Goal: Information Seeking & Learning: Learn about a topic

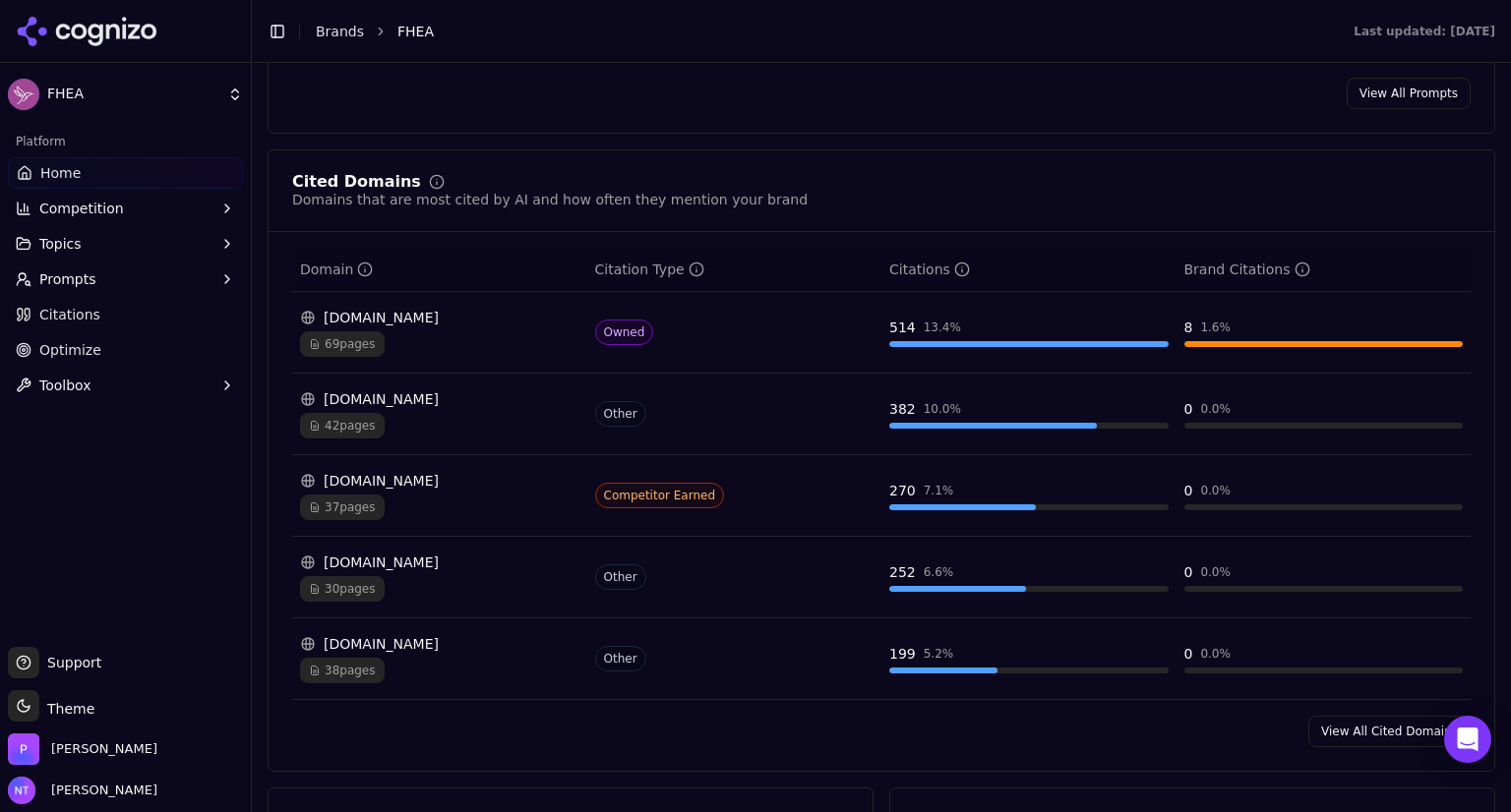
scroll to position [1971, 0]
click at [328, 331] on span "69 pages" at bounding box center [343, 344] width 85 height 26
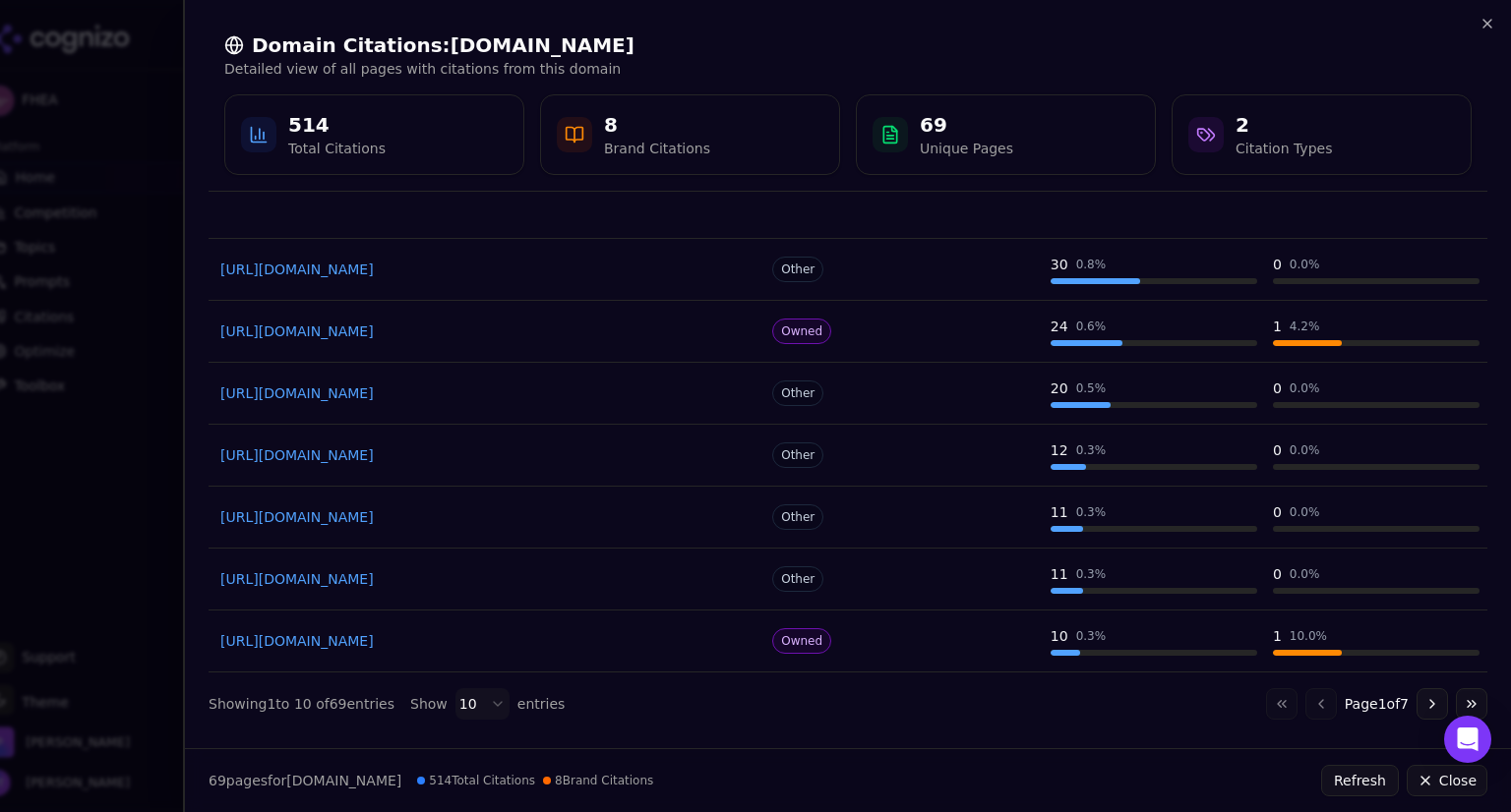
scroll to position [0, 0]
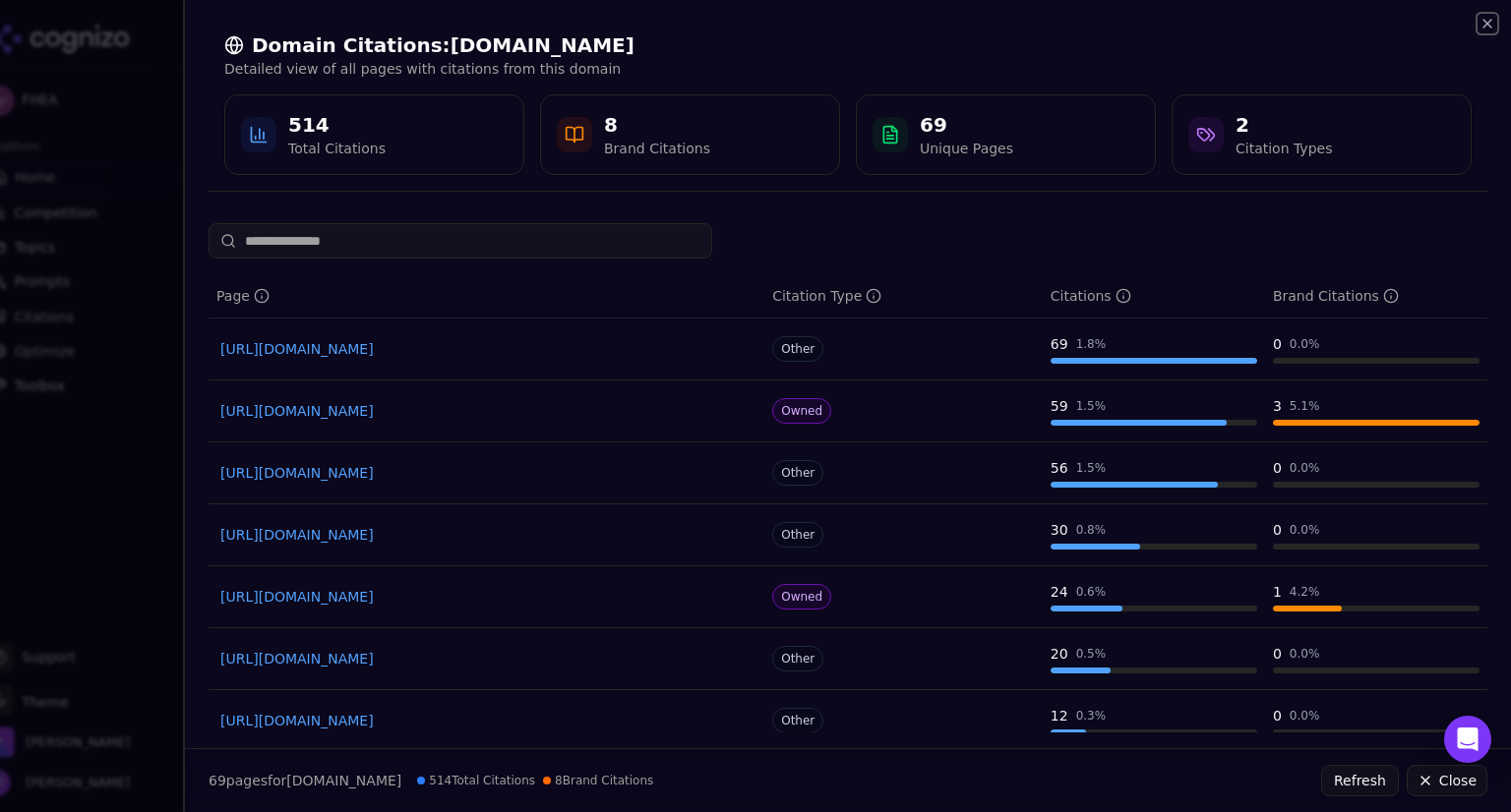
click at [1485, 17] on icon "button" at bounding box center [1487, 24] width 16 height 16
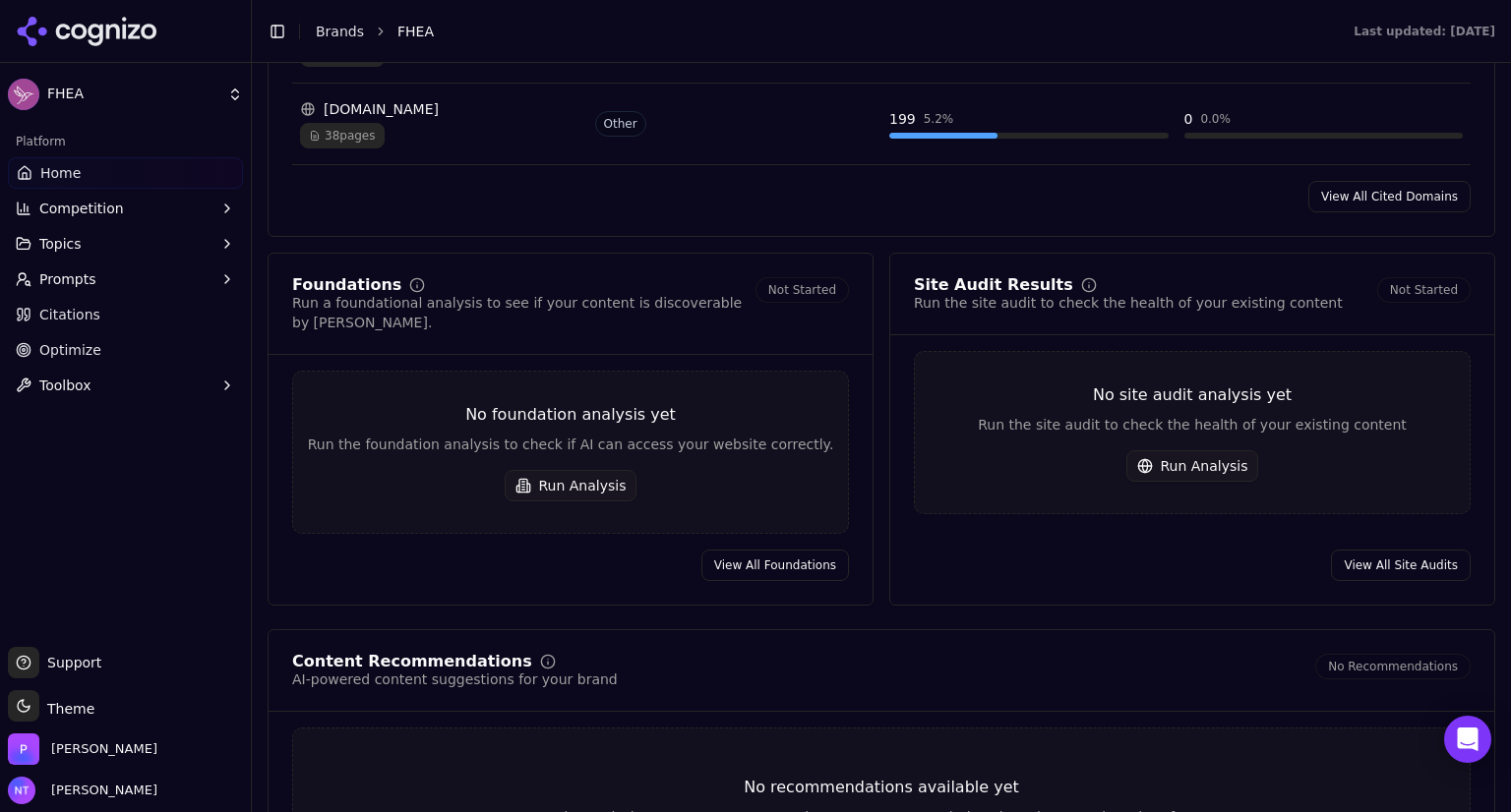
scroll to position [2525, 0]
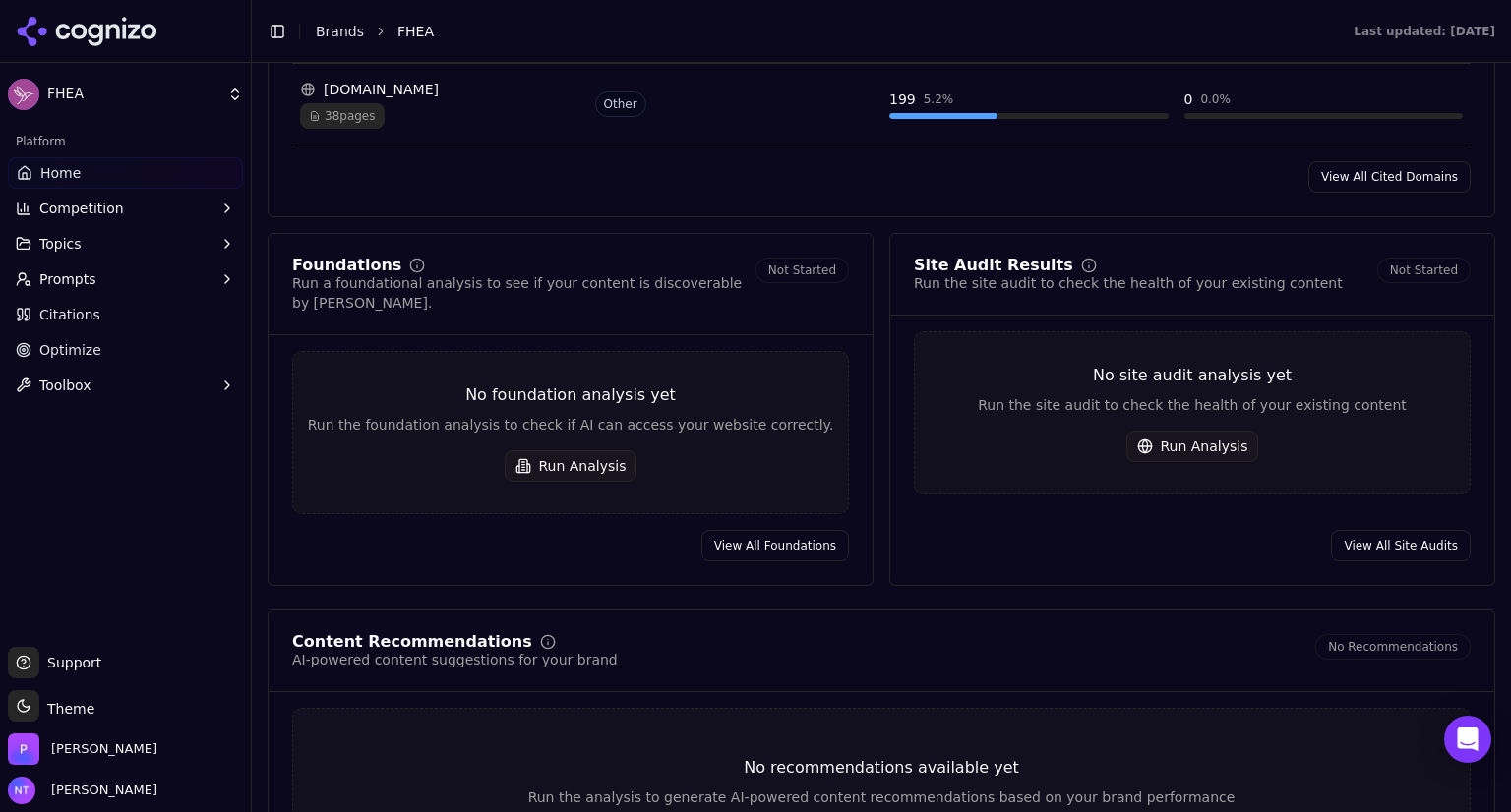
click at [583, 388] on div "No foundation analysis yet Run the foundation analysis to check if AI can acces…" at bounding box center [570, 432] width 556 height 163
click at [588, 450] on button "Run Analysis" at bounding box center [571, 466] width 132 height 32
click at [1200, 431] on button "Run Analysis" at bounding box center [1193, 447] width 132 height 32
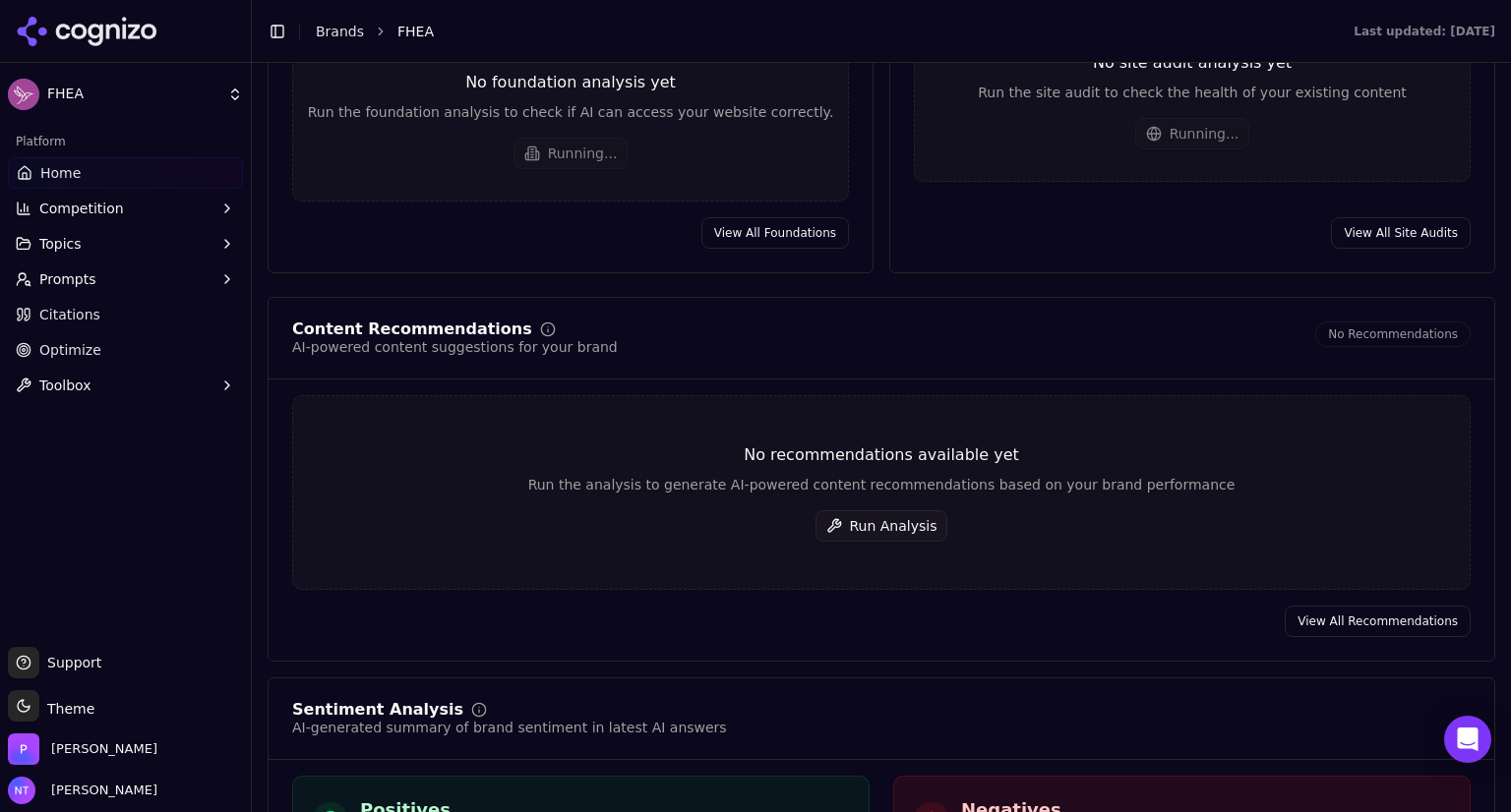
scroll to position [2839, 0]
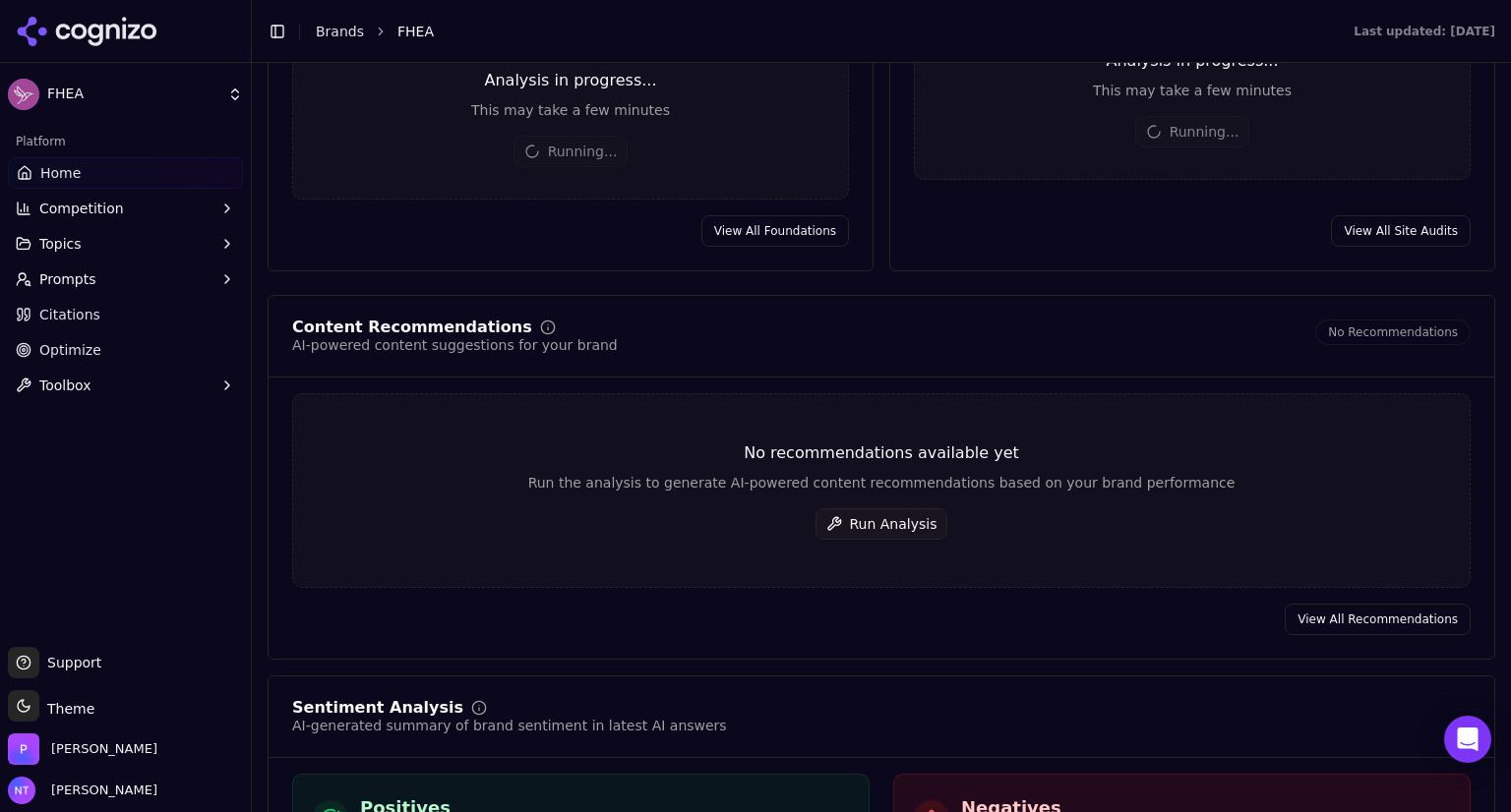
click at [858, 509] on button "Run Analysis" at bounding box center [881, 525] width 132 height 32
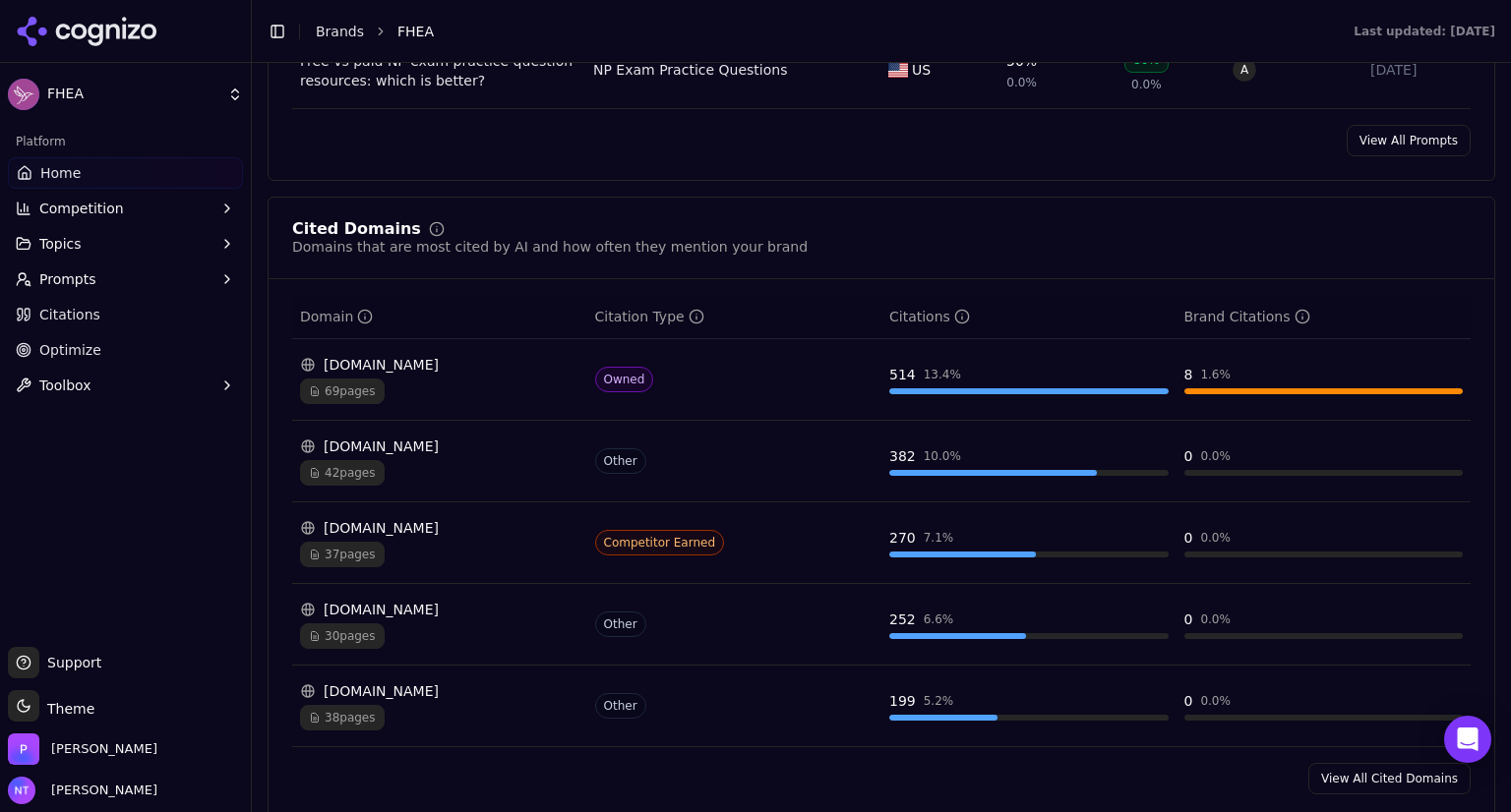
scroll to position [1923, 0]
click at [378, 378] on span "69 pages" at bounding box center [343, 391] width 85 height 26
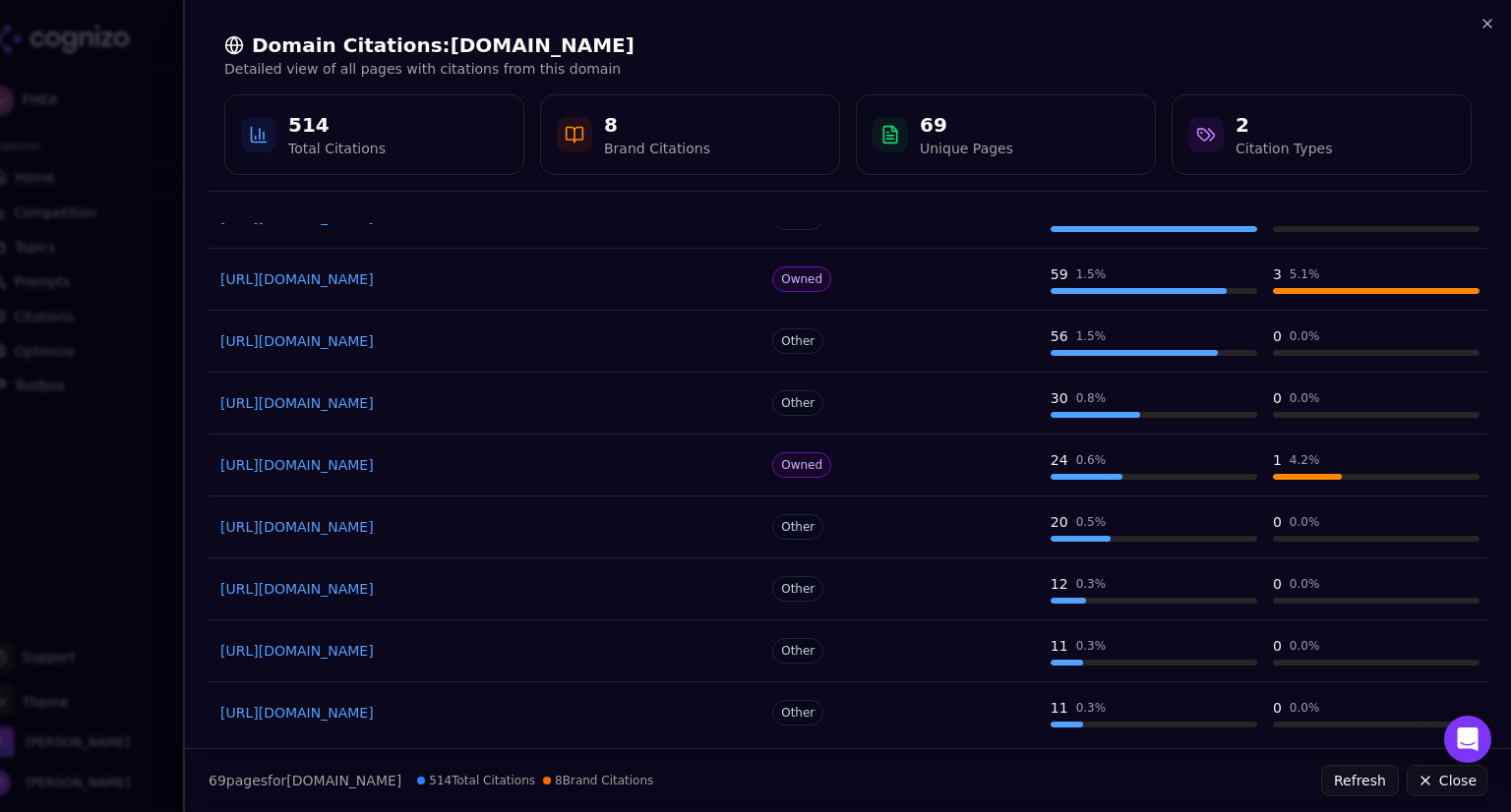
scroll to position [129, 0]
click at [97, 373] on div at bounding box center [755, 406] width 1511 height 812
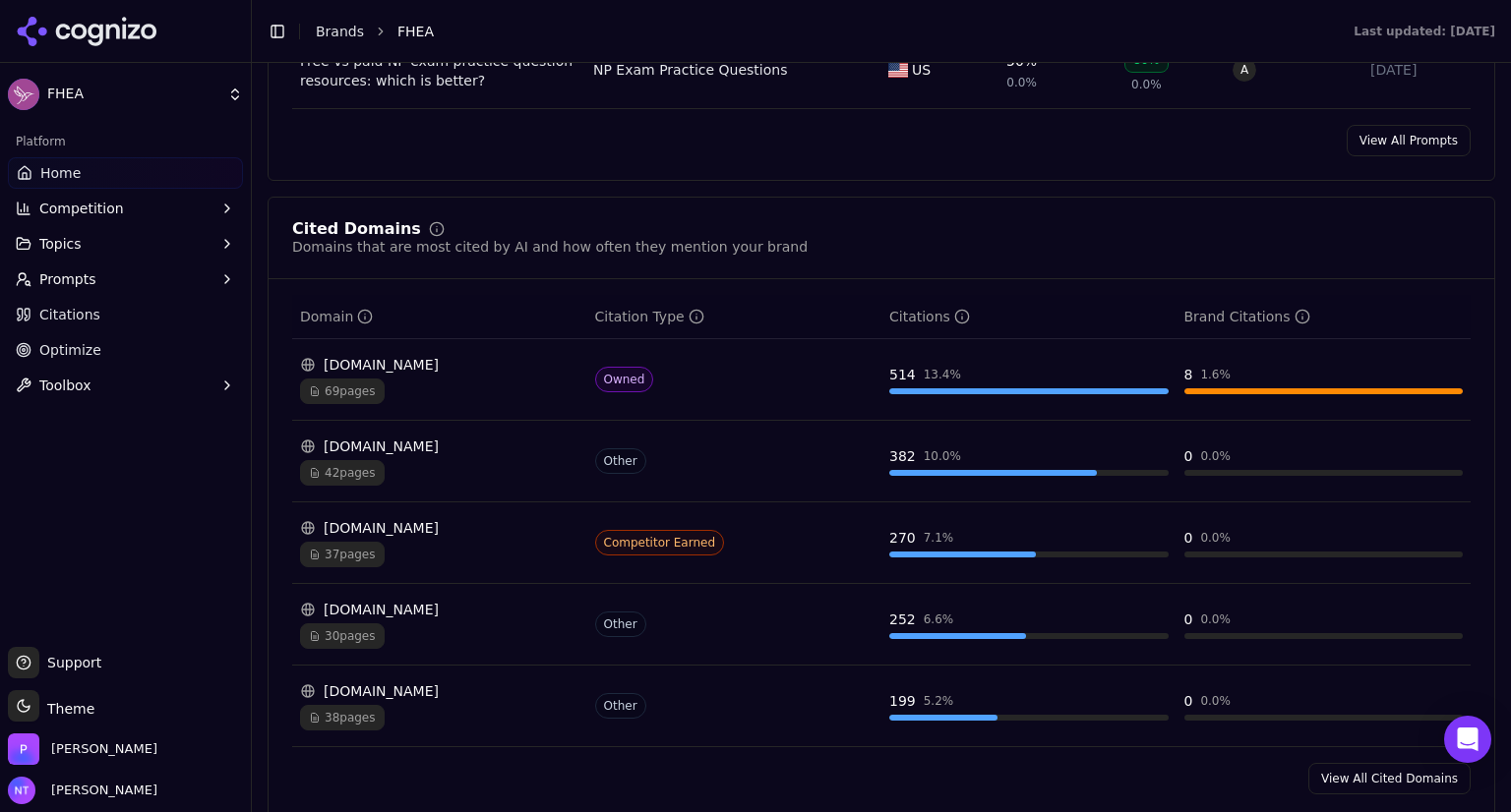
click at [77, 319] on span "Citations" at bounding box center [70, 315] width 61 height 20
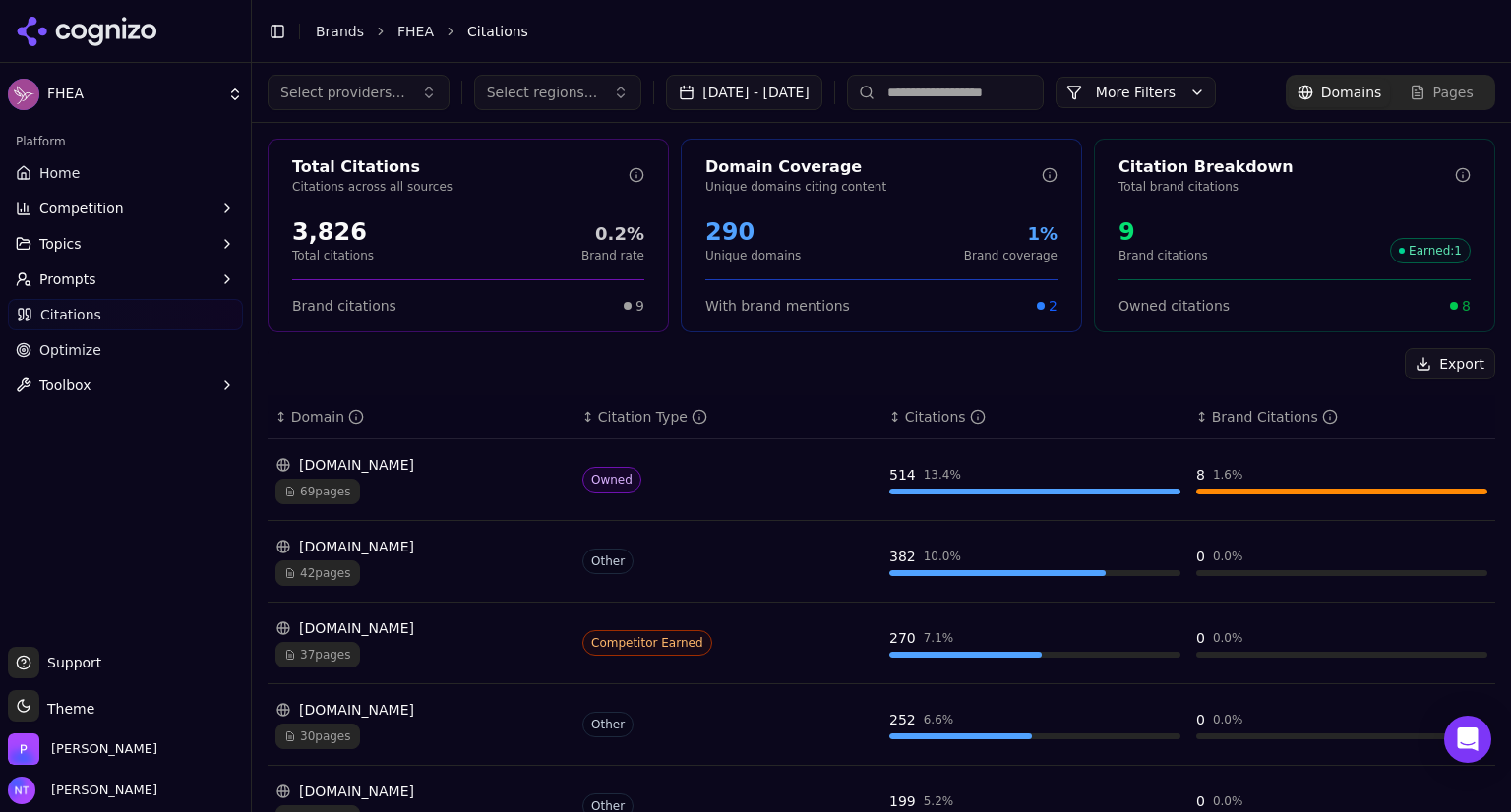
click at [86, 282] on span "Prompts" at bounding box center [68, 280] width 57 height 20
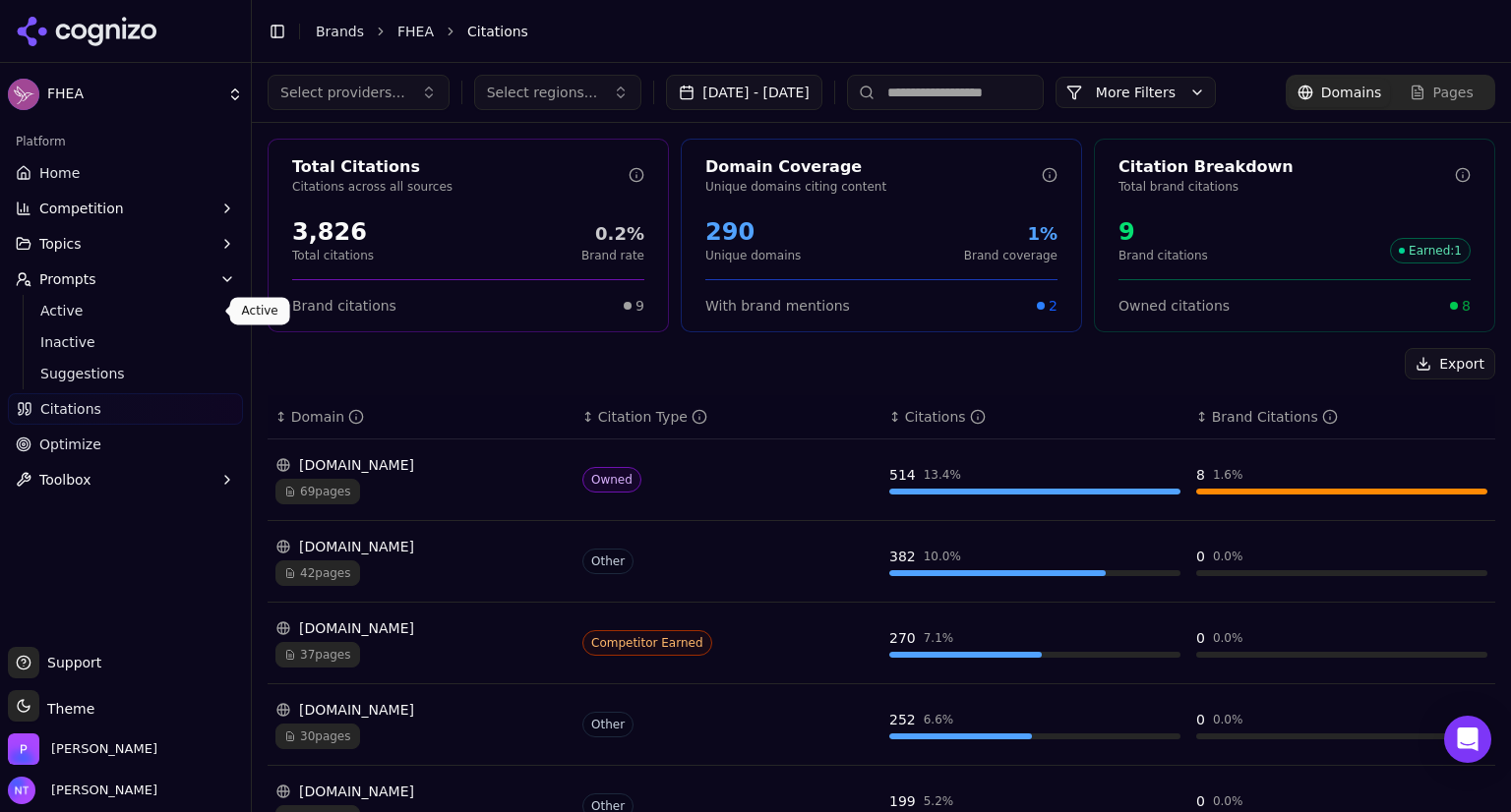
click at [70, 314] on span "Active" at bounding box center [126, 311] width 171 height 20
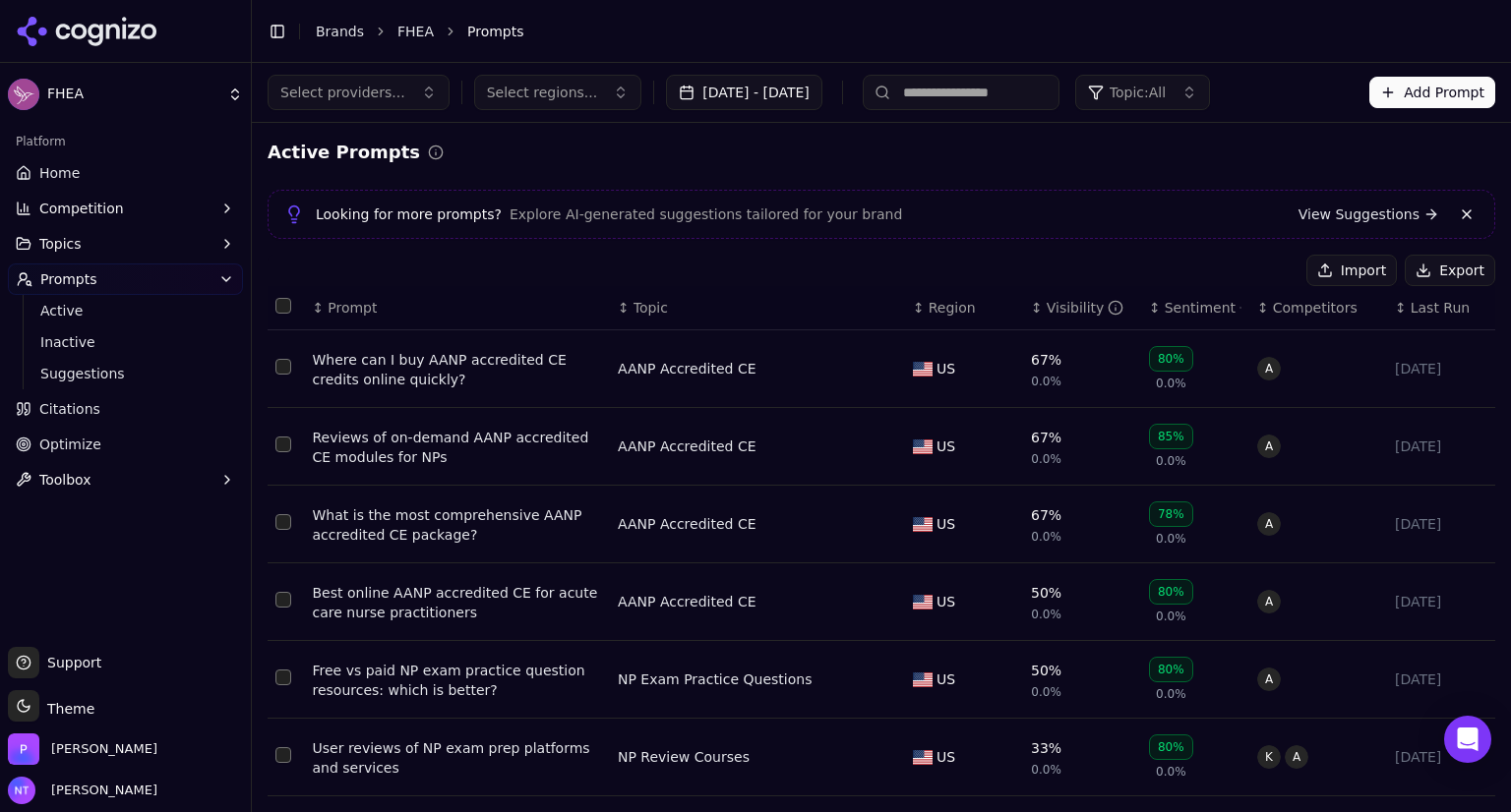
click at [1286, 314] on span "Competitors" at bounding box center [1315, 308] width 85 height 20
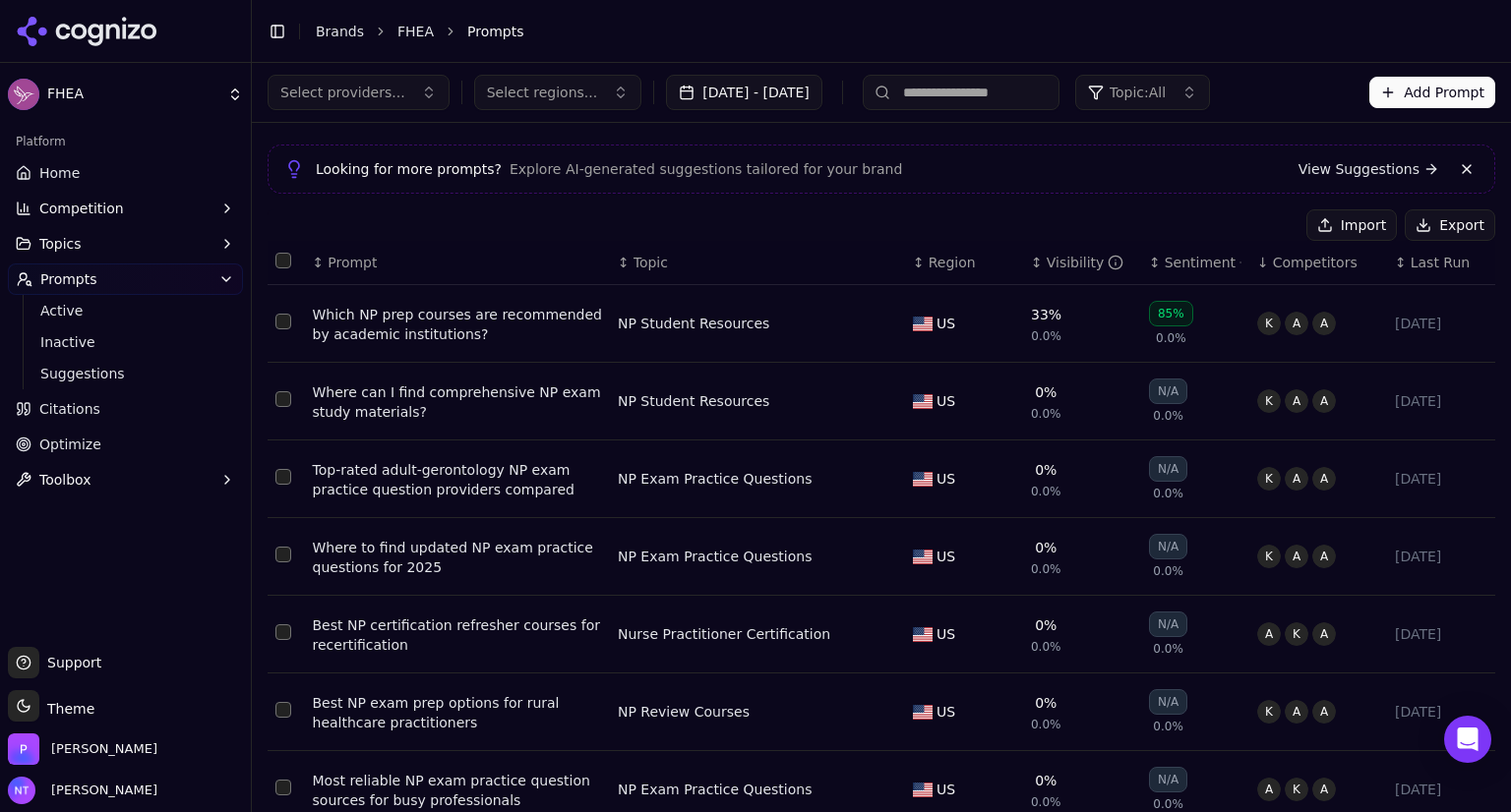
scroll to position [43, 0]
click at [1047, 265] on div "Visibility" at bounding box center [1085, 265] width 78 height 20
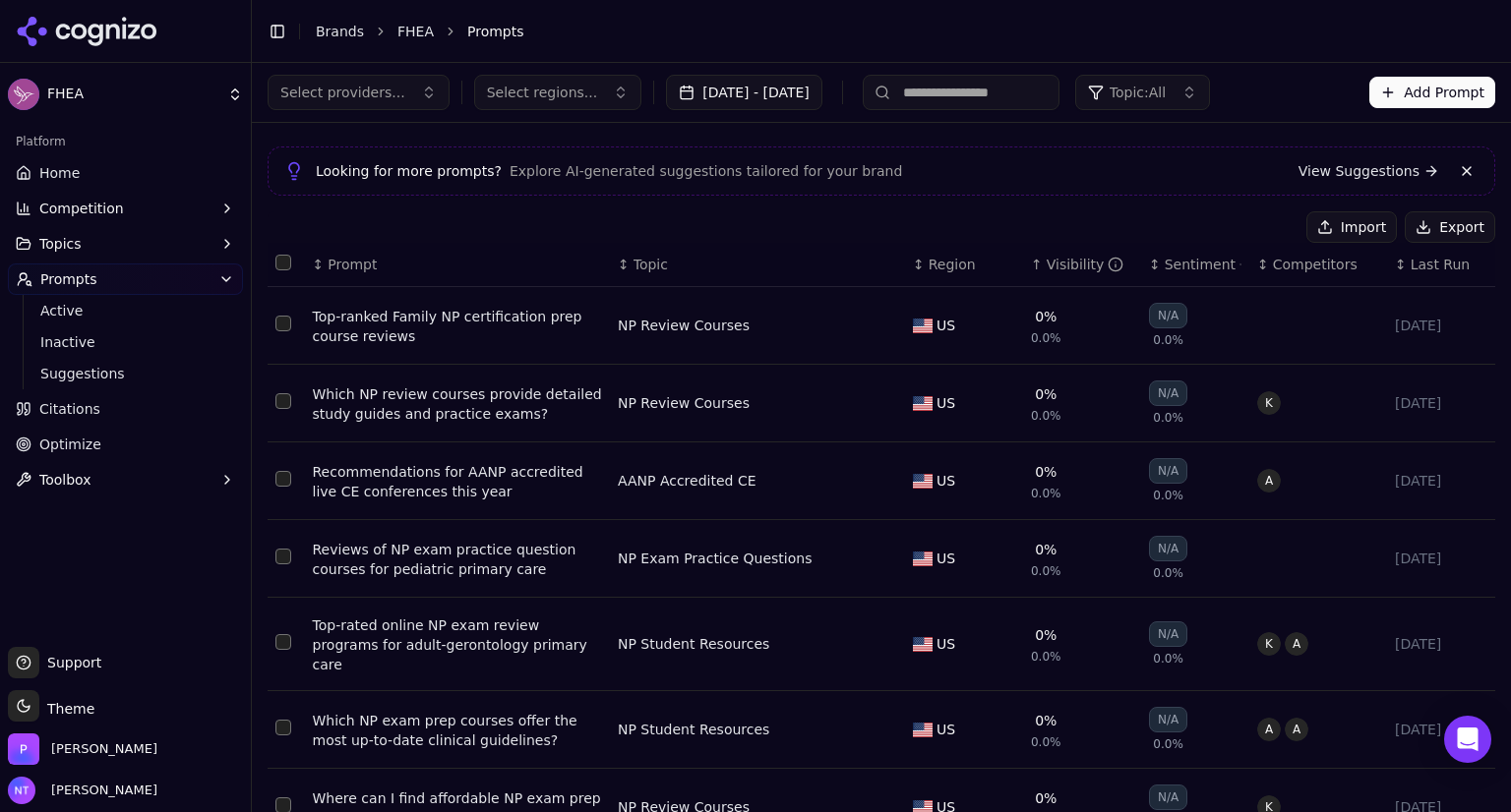
click at [1047, 265] on div "Visibility" at bounding box center [1085, 265] width 78 height 20
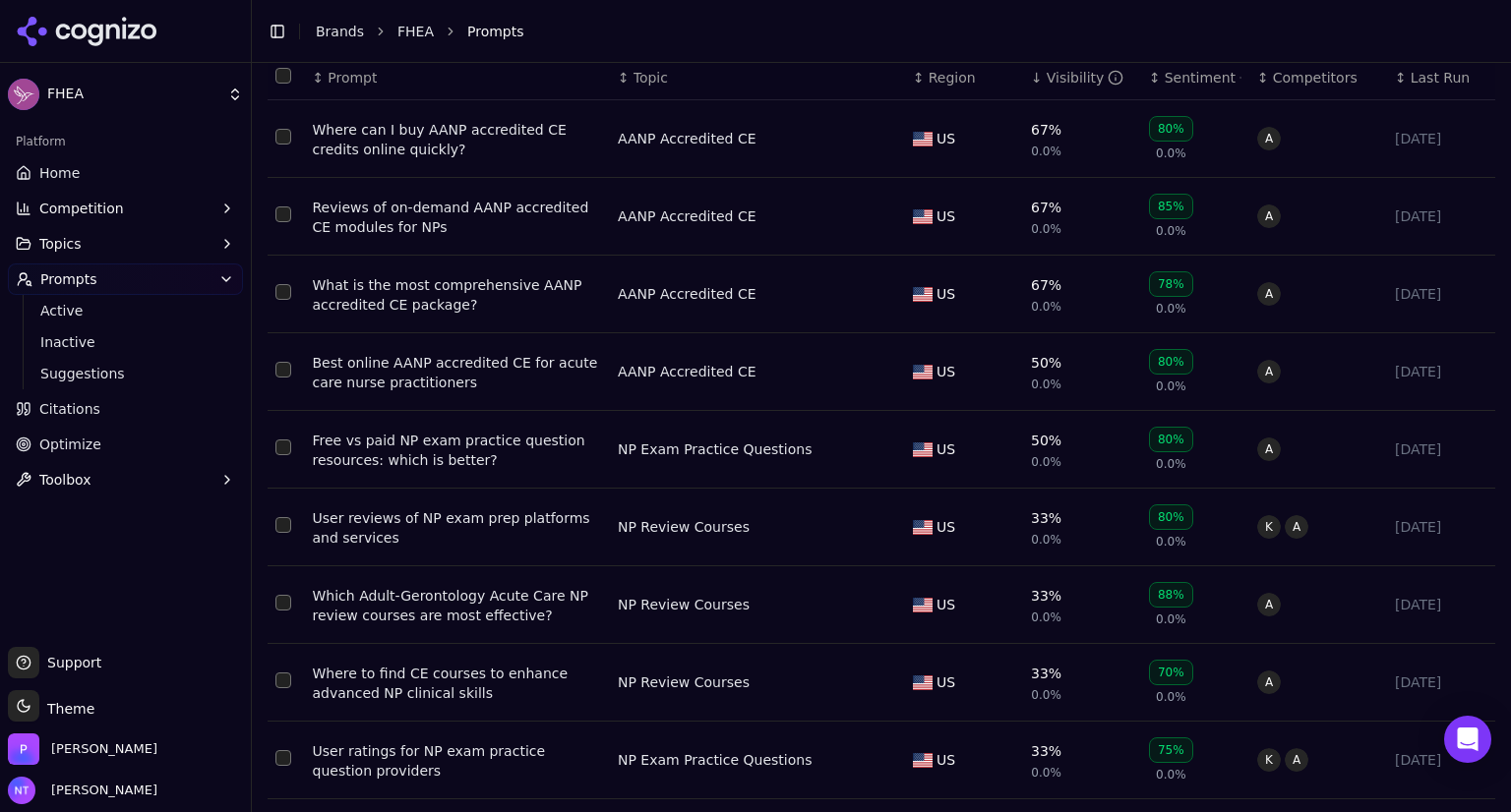
scroll to position [359, 0]
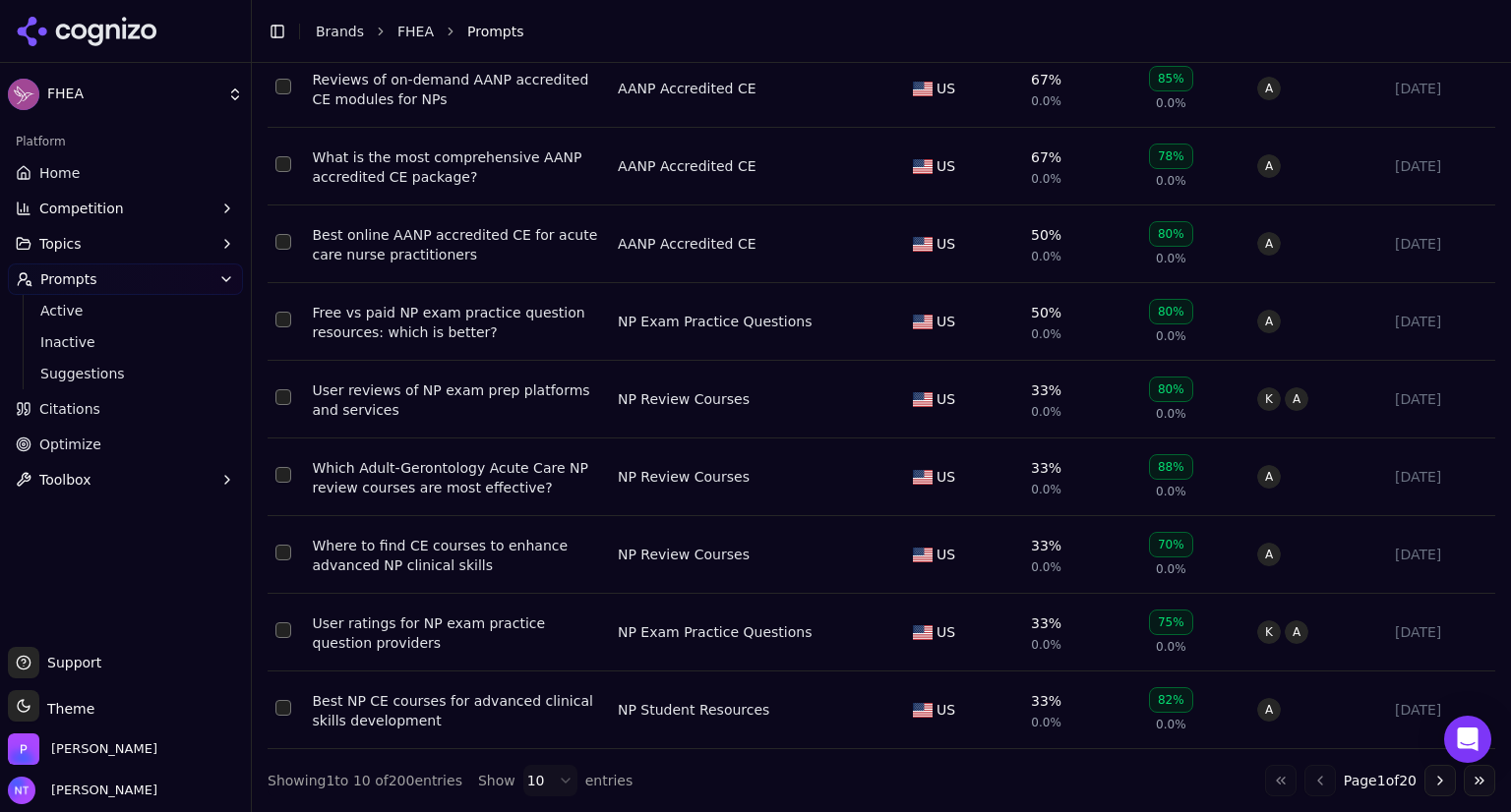
click at [1434, 782] on button "Go to next page" at bounding box center [1440, 780] width 32 height 32
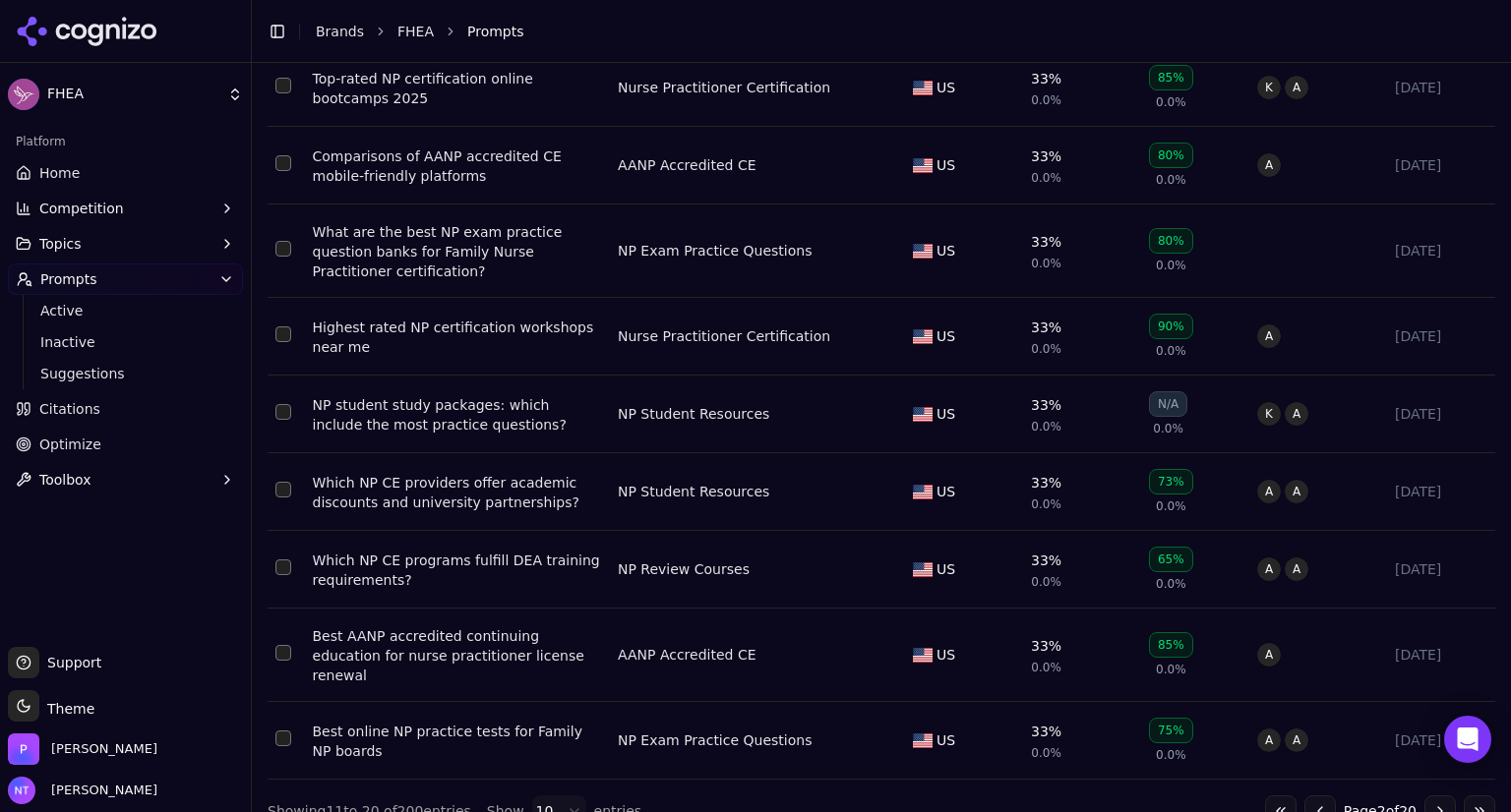
click at [1350, 457] on td "A A" at bounding box center [1317, 492] width 137 height 78
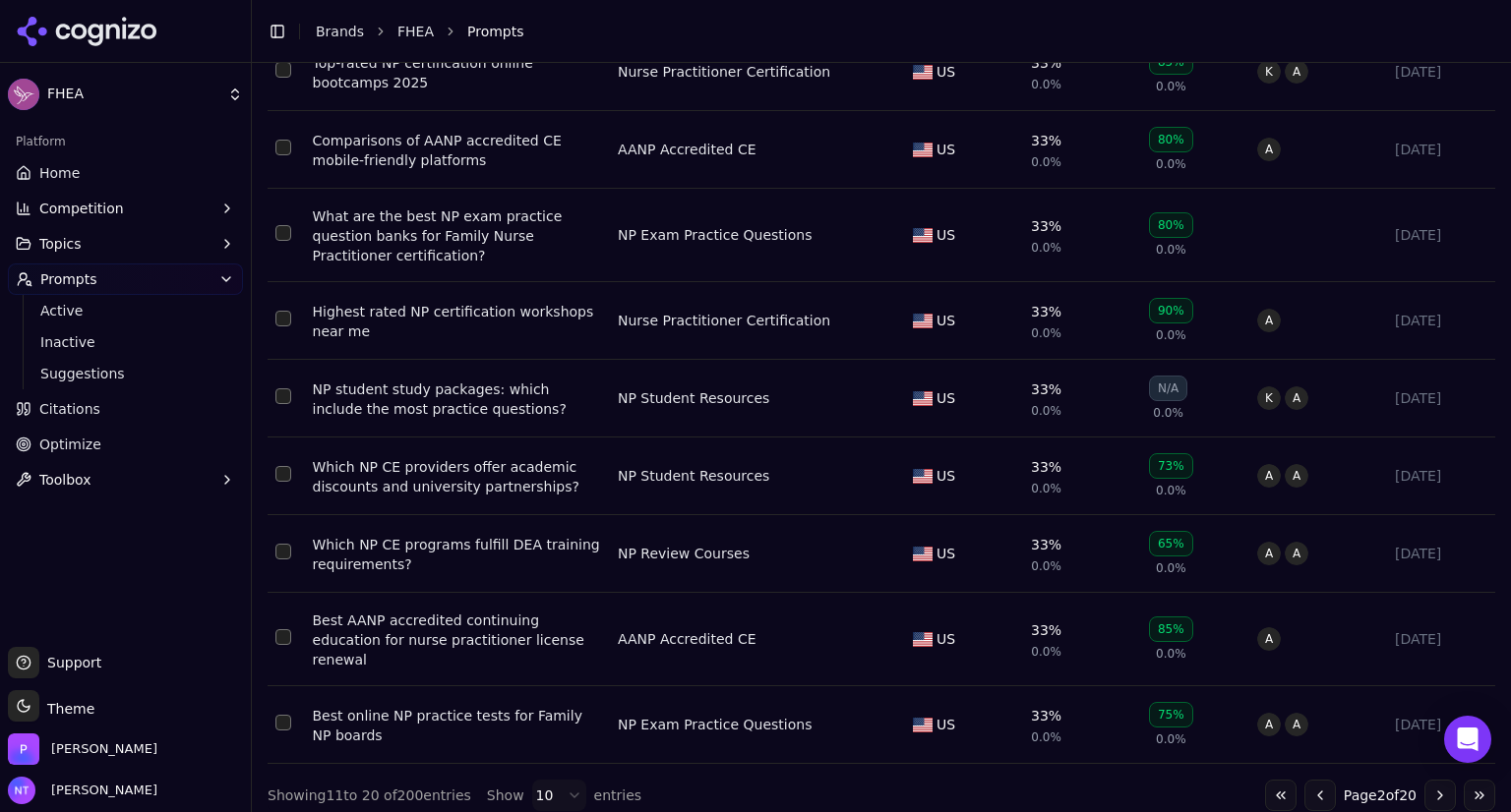
click at [1426, 779] on button "Go to next page" at bounding box center [1440, 795] width 32 height 32
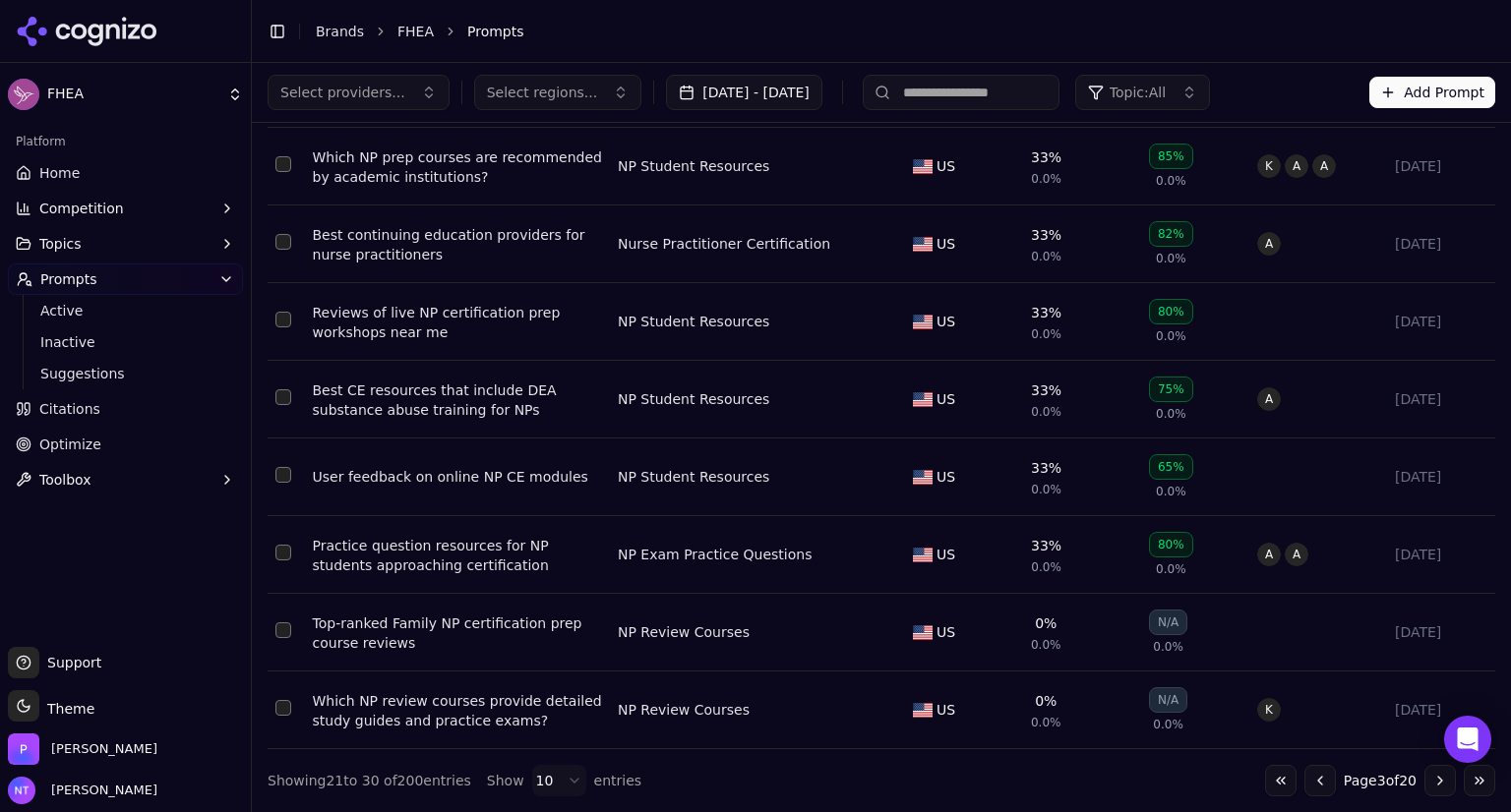
scroll to position [359, 0]
click at [1426, 772] on button "Go to next page" at bounding box center [1440, 780] width 32 height 32
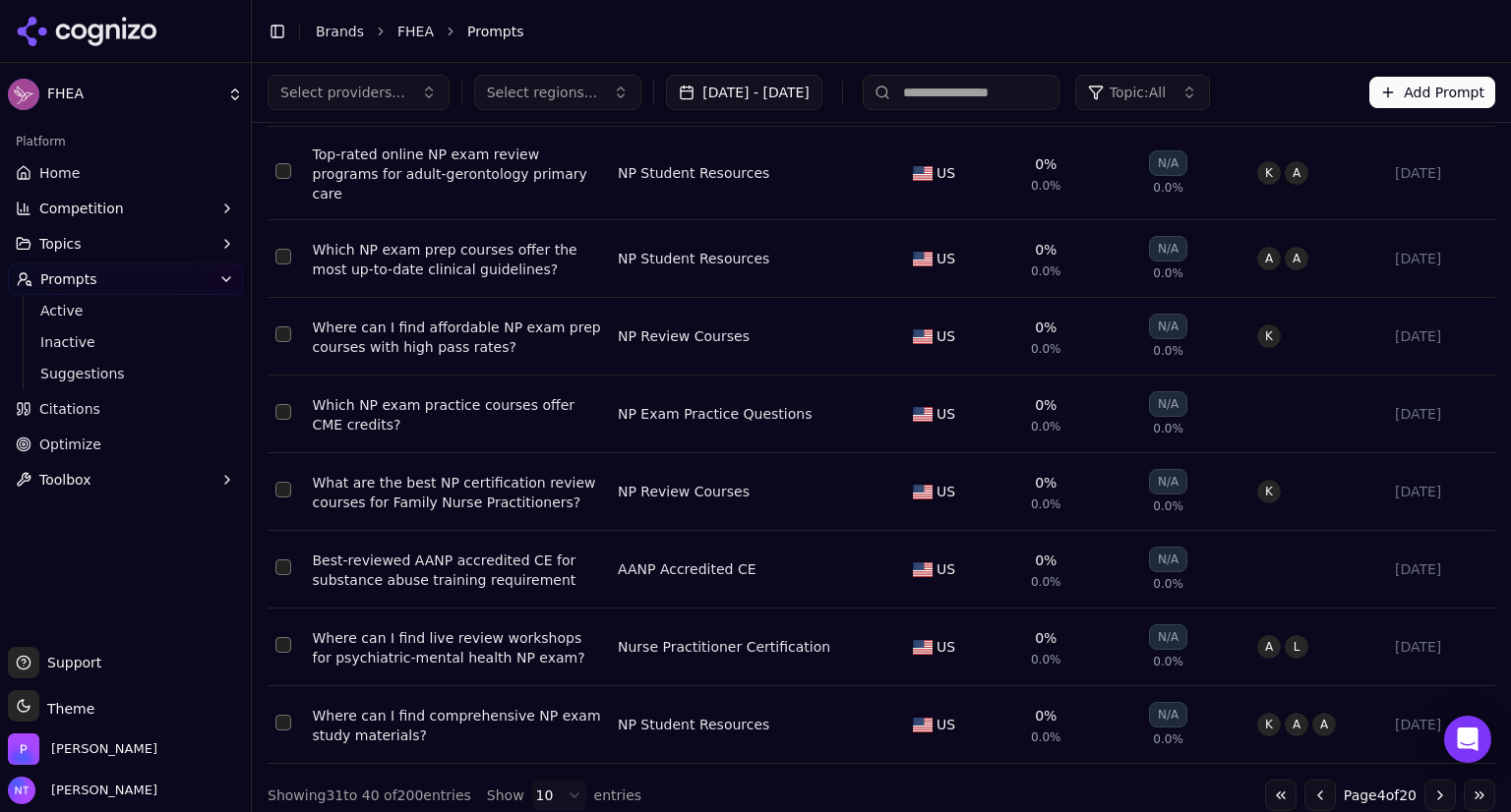
click at [1304, 780] on button "Go to previous page" at bounding box center [1320, 795] width 32 height 32
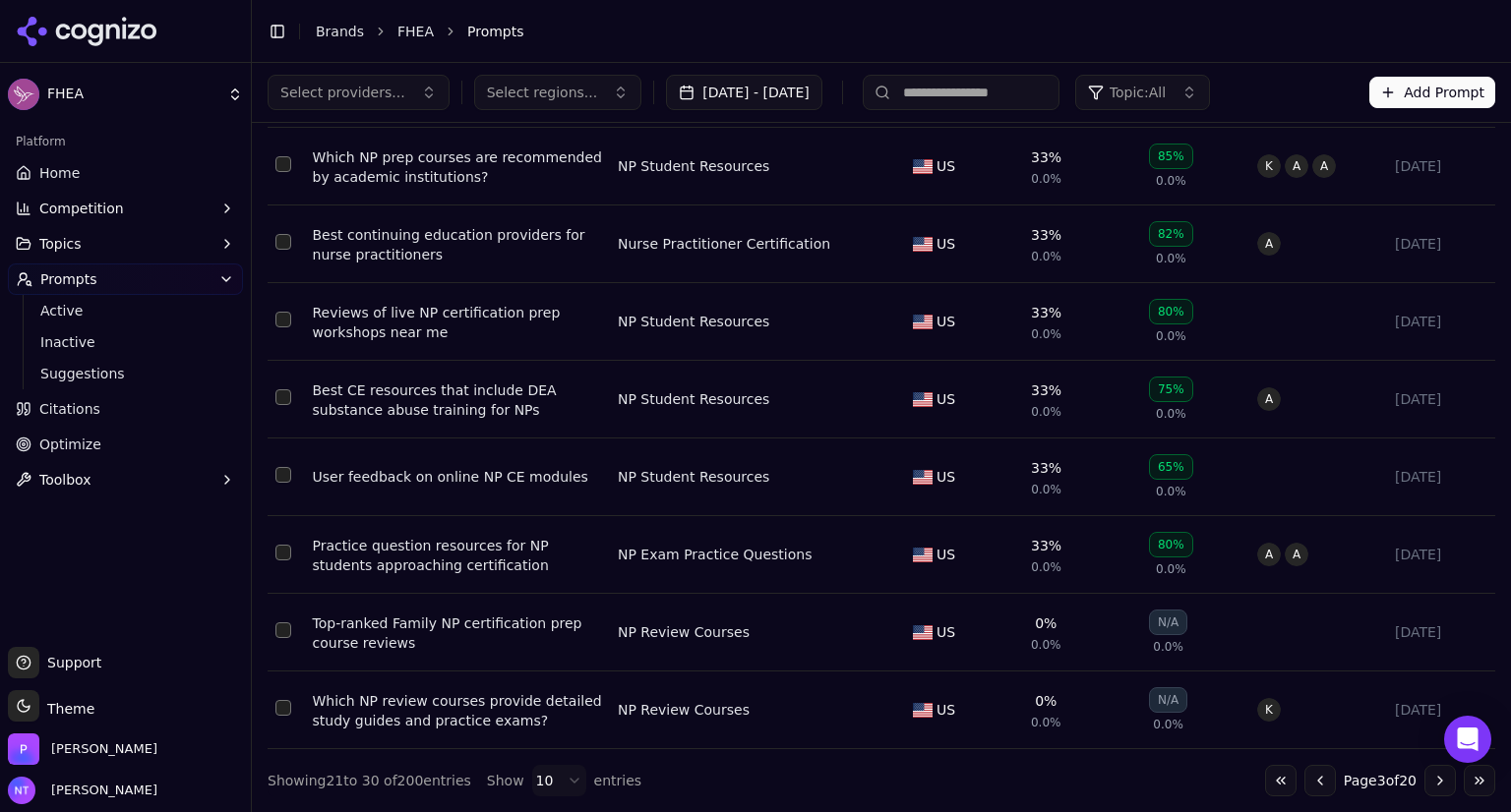
click at [449, 701] on div "Which NP review courses provide detailed study guides and practice exams?" at bounding box center [458, 711] width 290 height 40
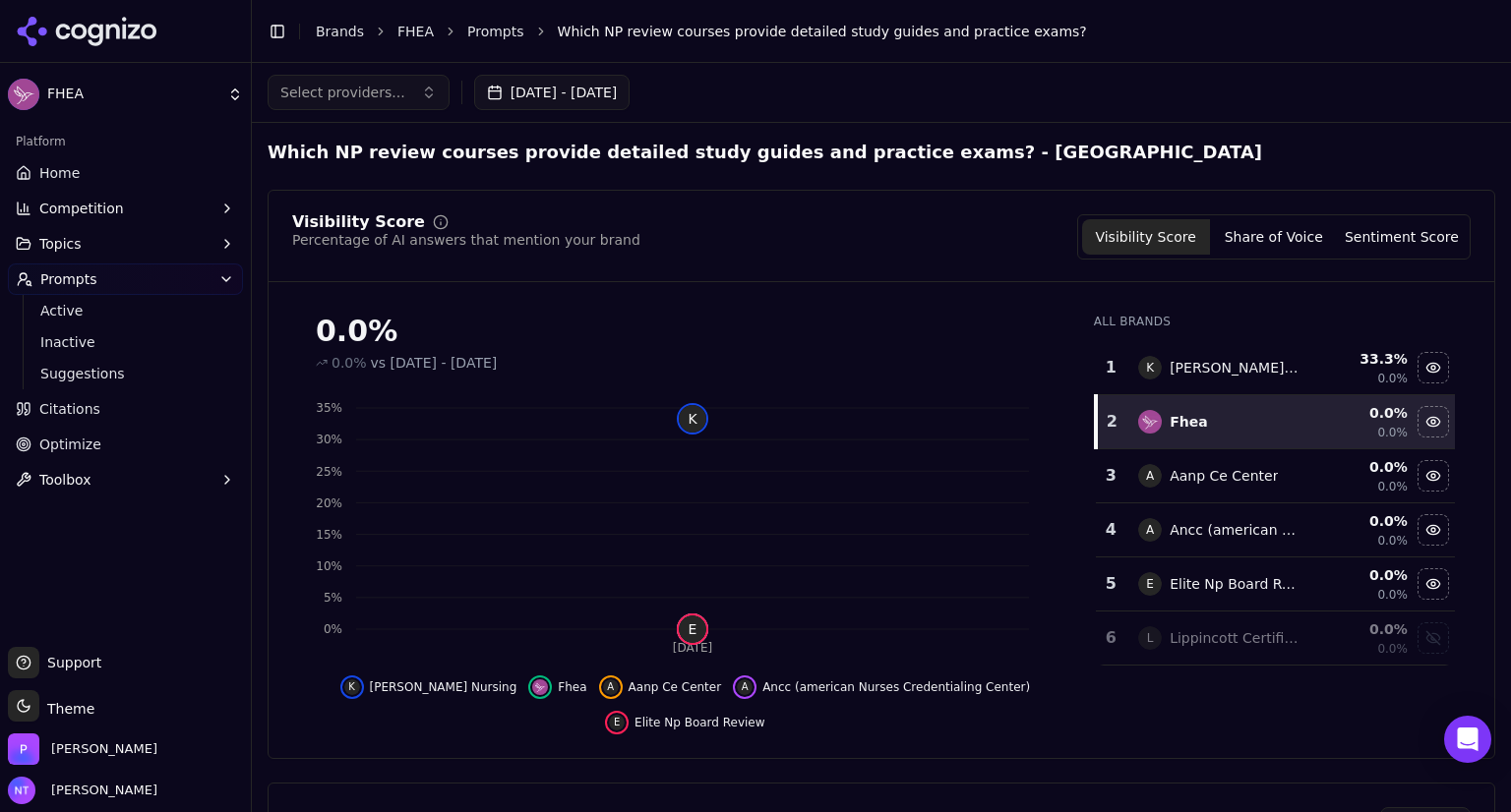
click at [1184, 699] on div "Visibility Score Percentage of AI answers that mention your brand Visibility Sc…" at bounding box center [881, 474] width 1227 height 569
click at [385, 97] on span "Select providers..." at bounding box center [343, 93] width 125 height 20
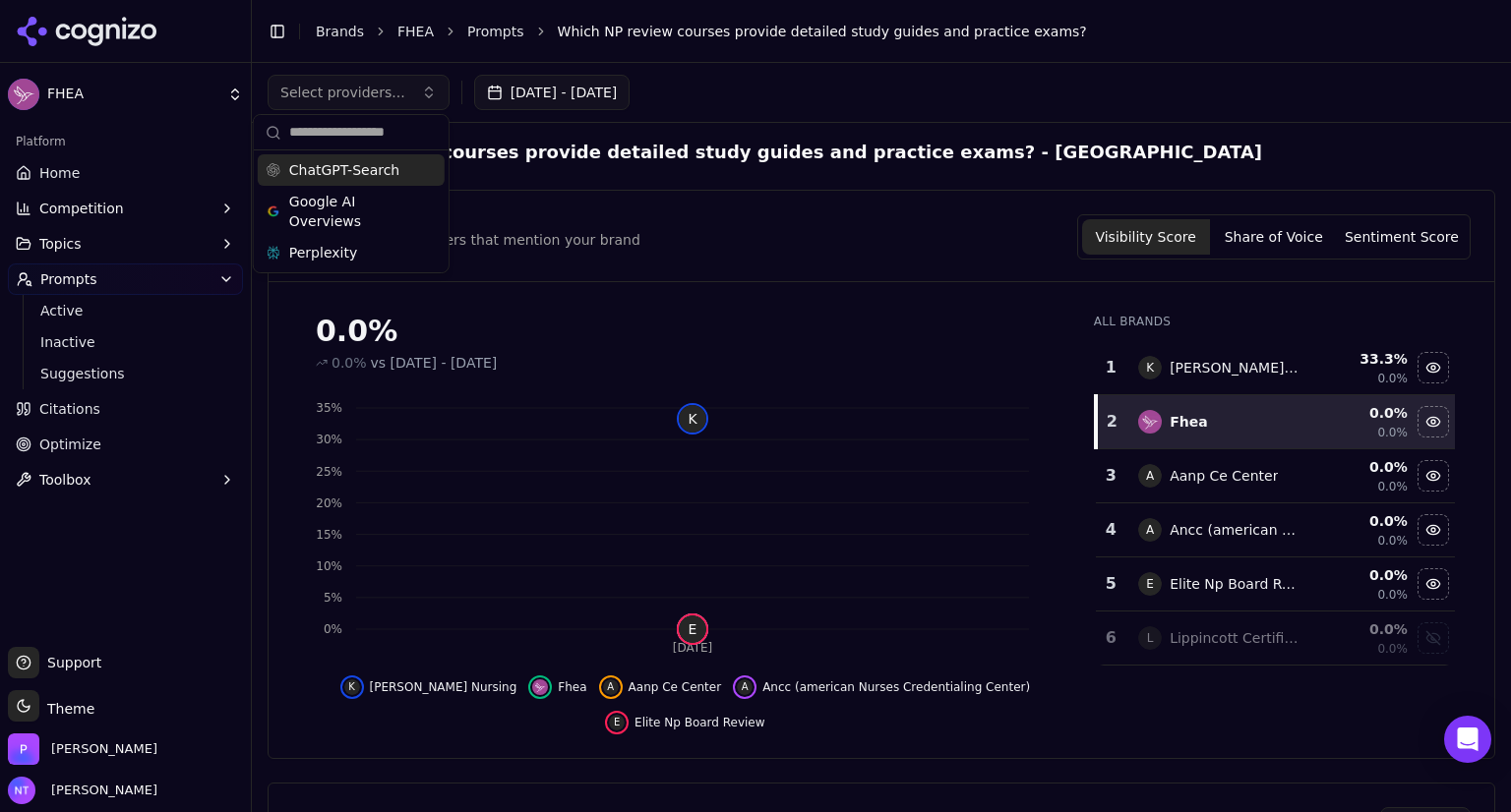
click at [358, 162] on span "ChatGPT-Search" at bounding box center [344, 170] width 110 height 20
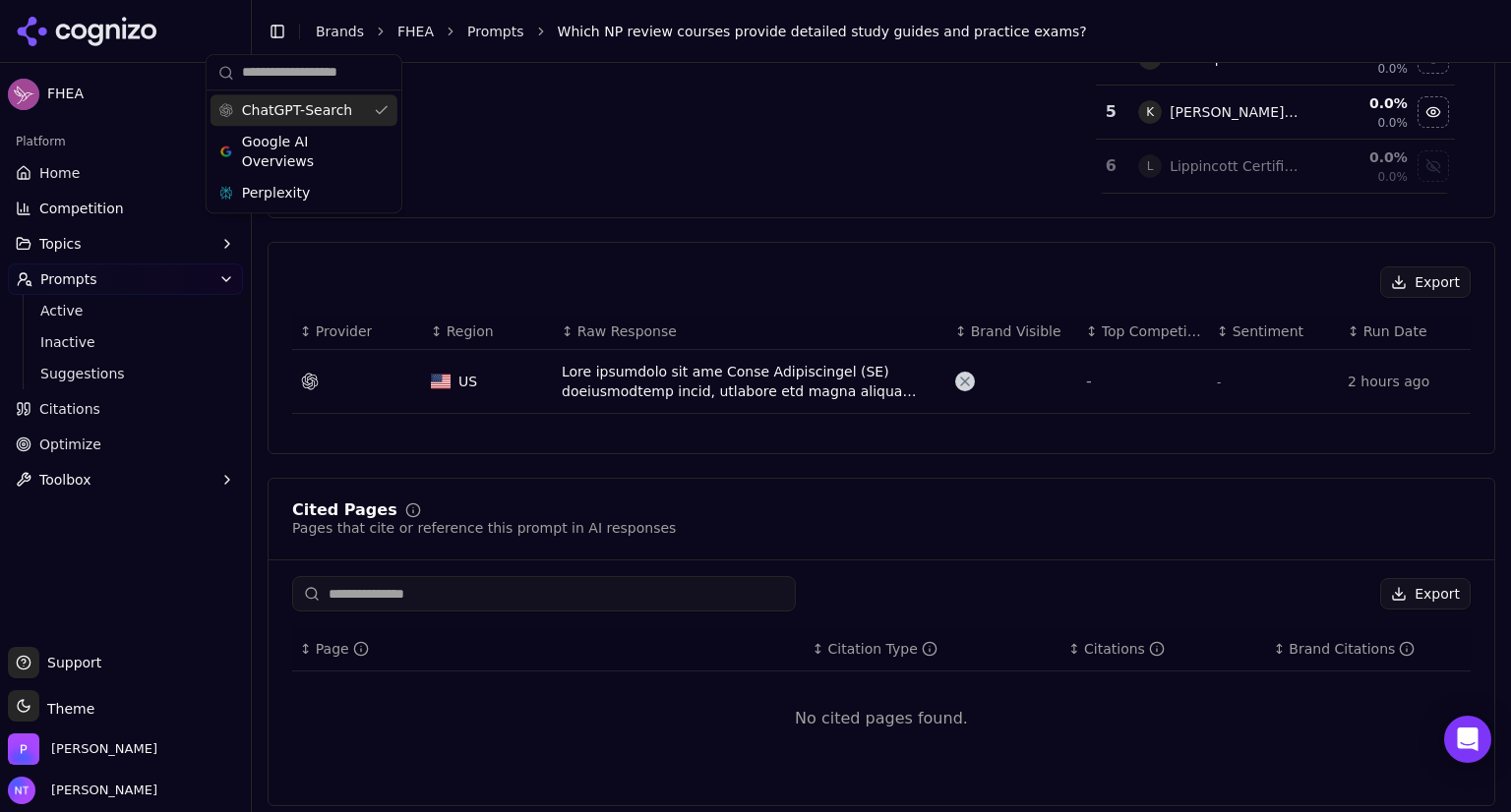
scroll to position [477, 0]
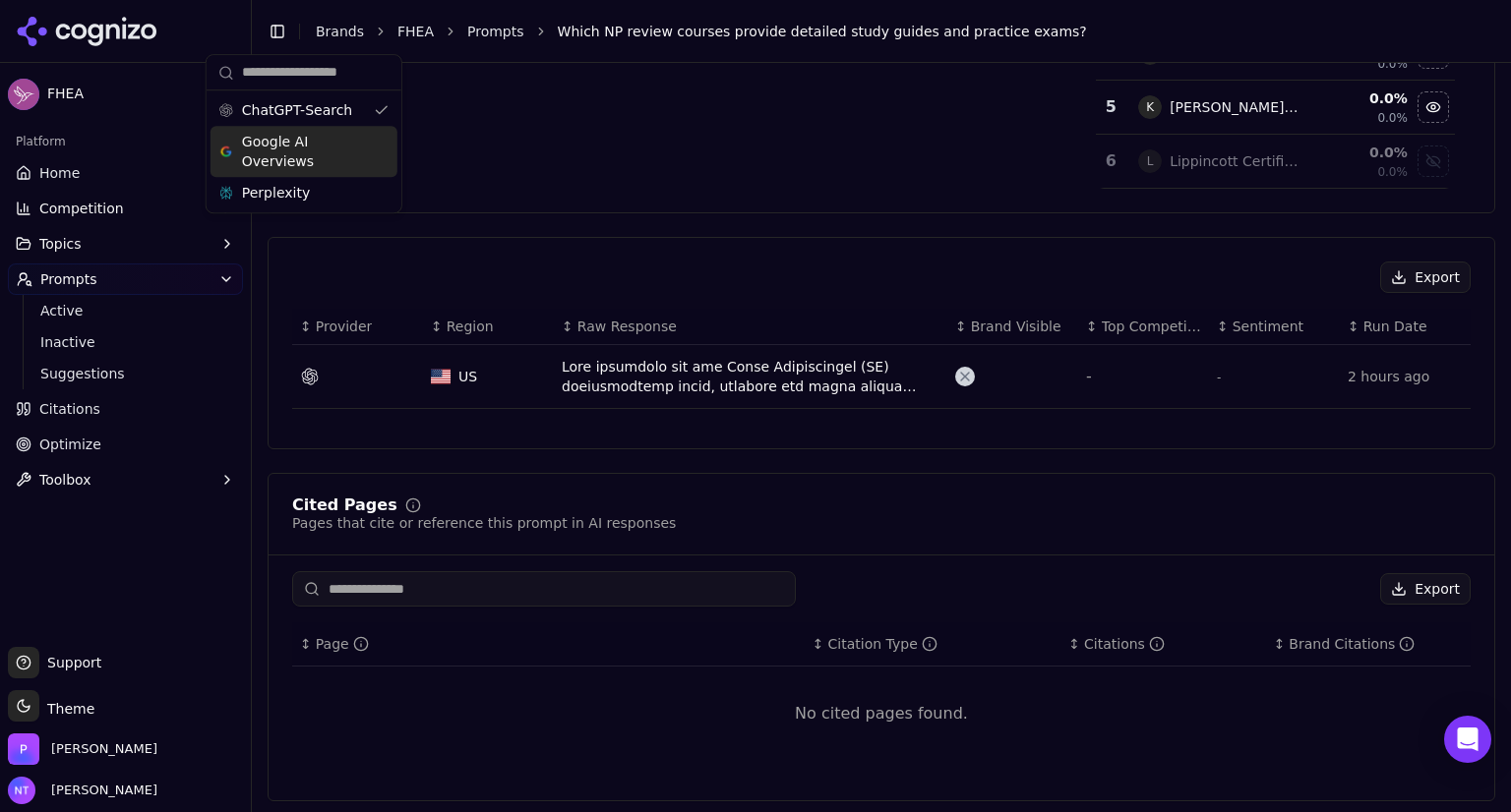
click at [324, 162] on span "Google AI Overviews" at bounding box center [303, 151] width 124 height 40
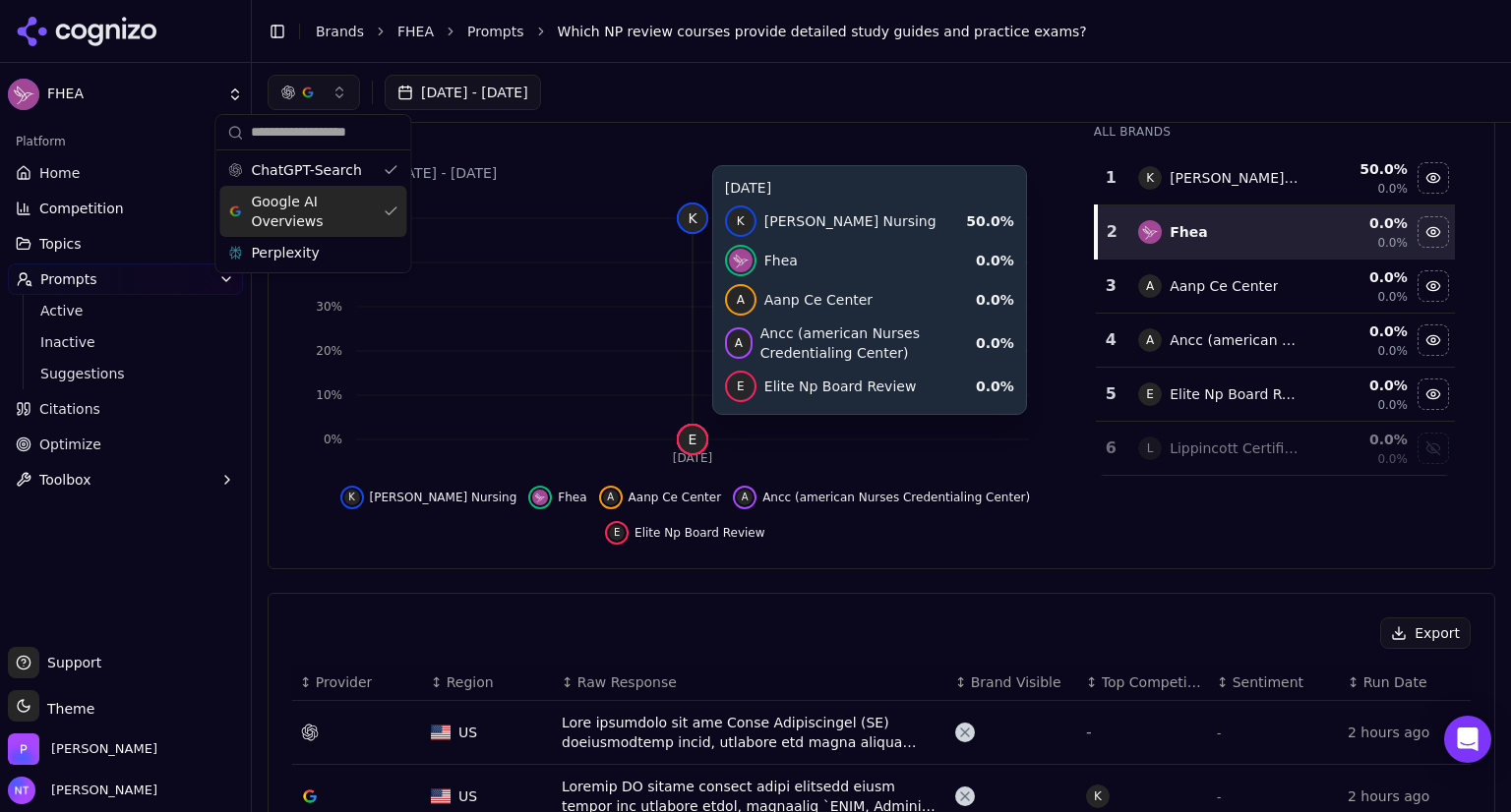
scroll to position [0, 0]
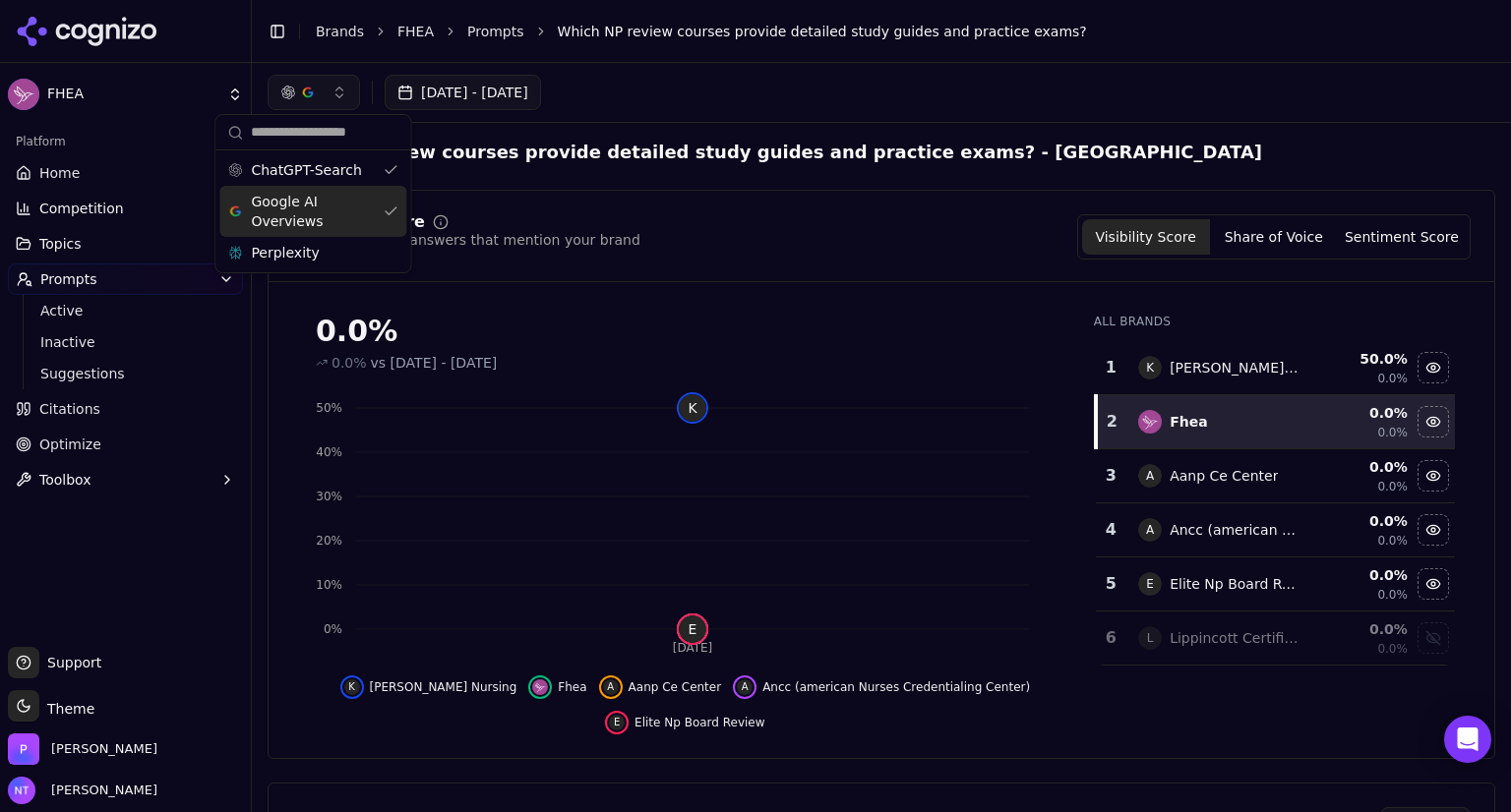
click at [478, 30] on link "Prompts" at bounding box center [496, 32] width 57 height 20
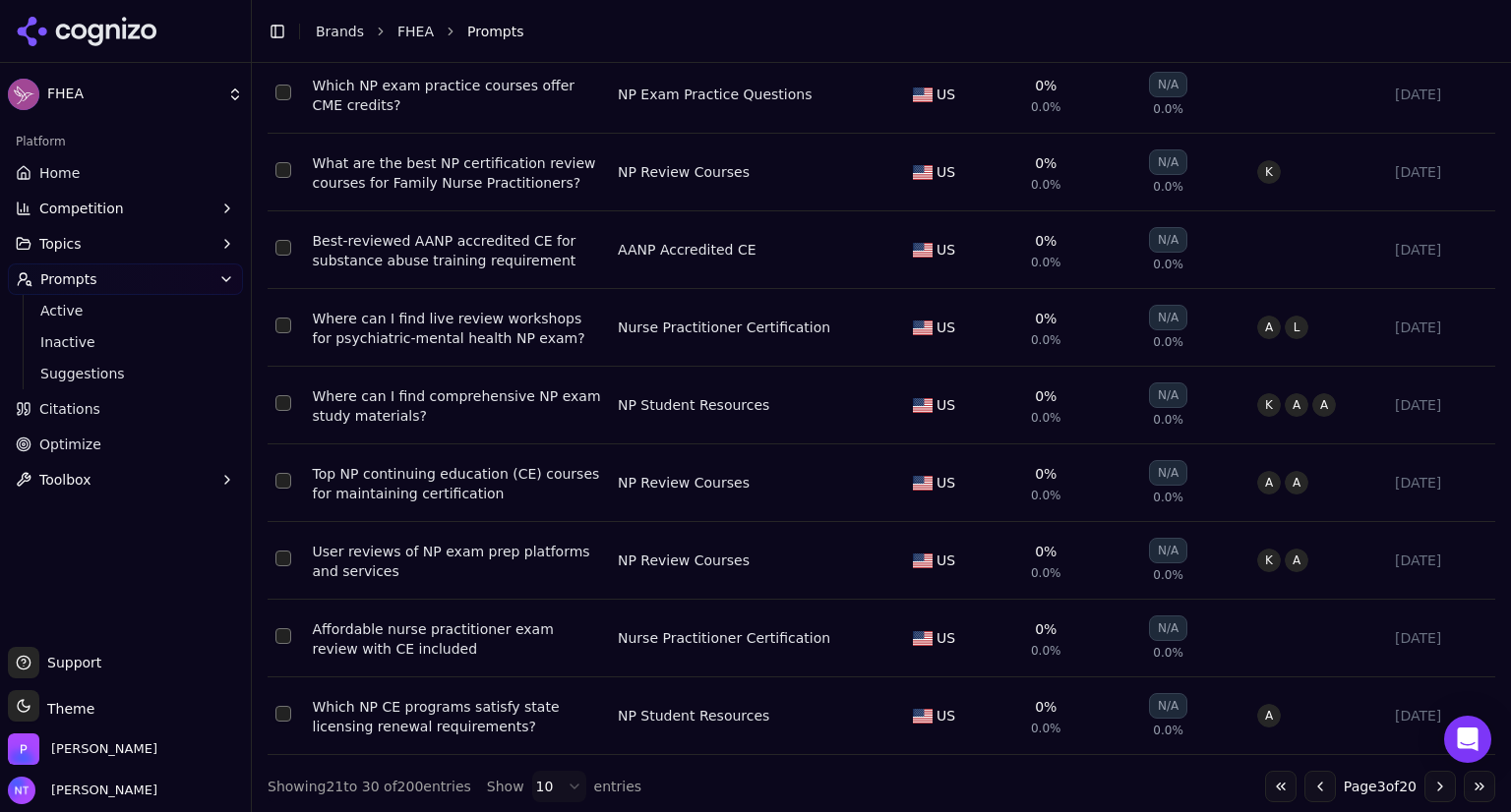
scroll to position [353, 0]
click at [461, 399] on div "Where can I find comprehensive NP exam study materials?" at bounding box center [458, 405] width 290 height 40
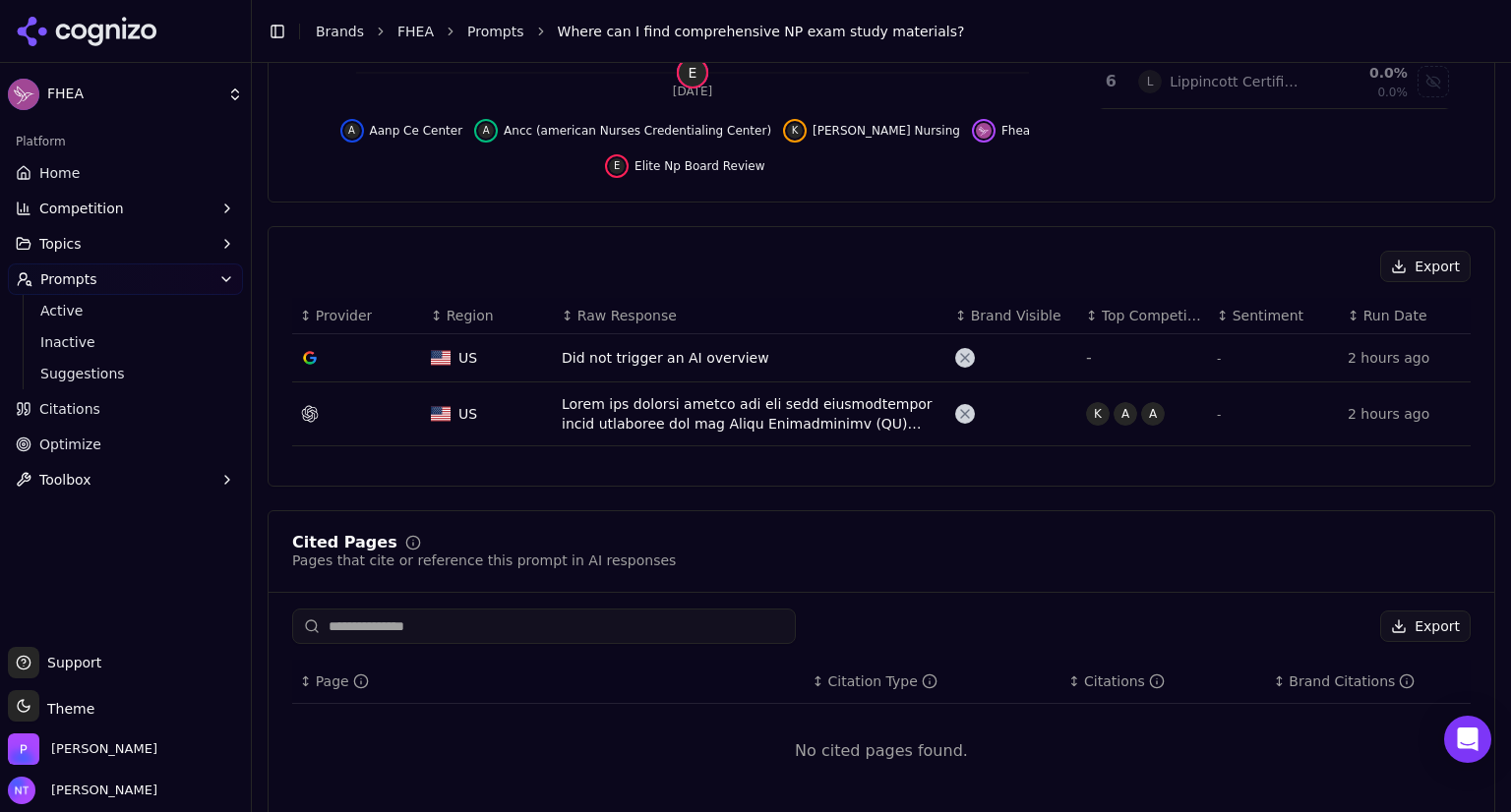
scroll to position [560, 0]
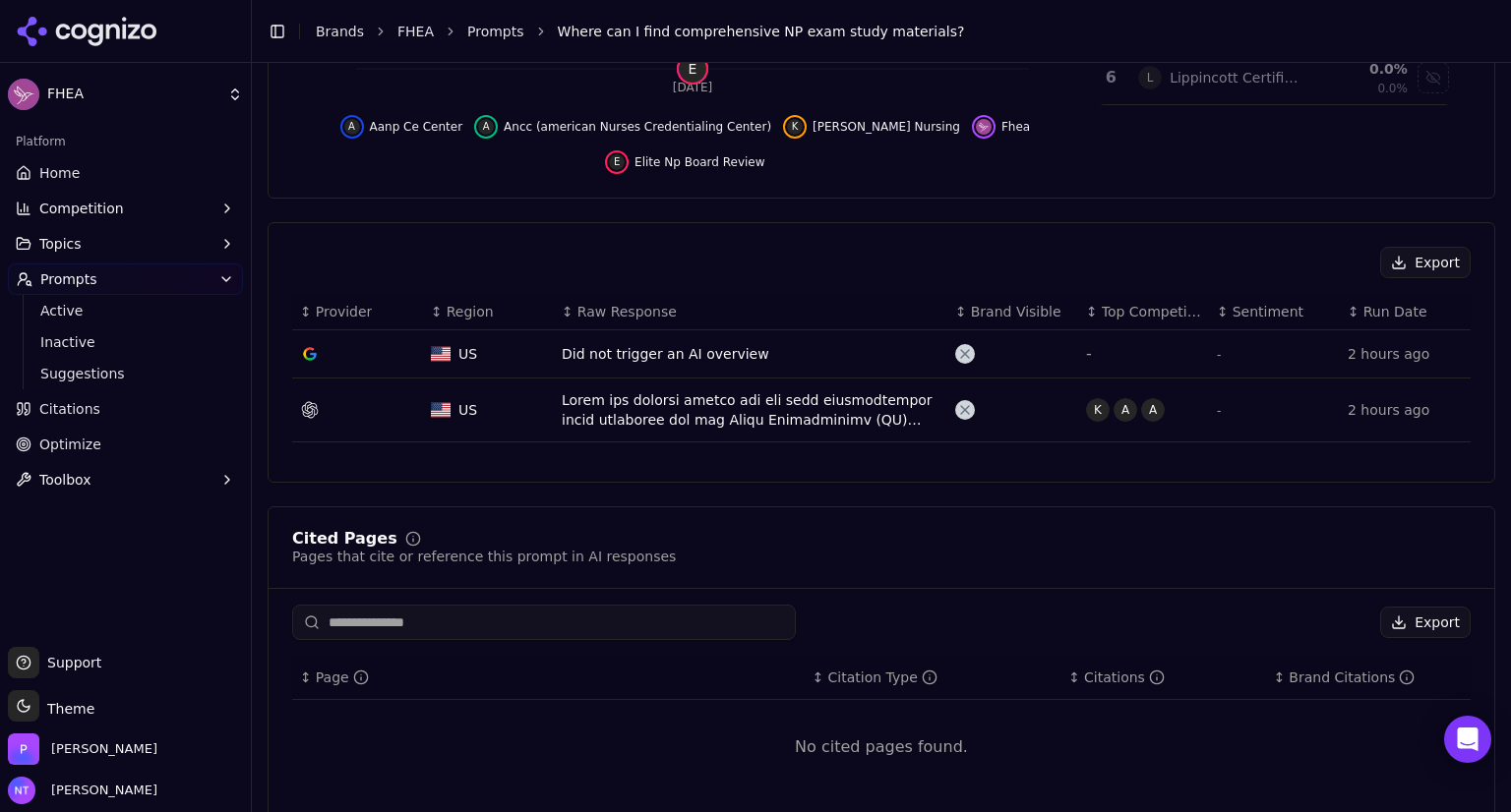
click at [78, 453] on span "Optimize" at bounding box center [70, 445] width 62 height 20
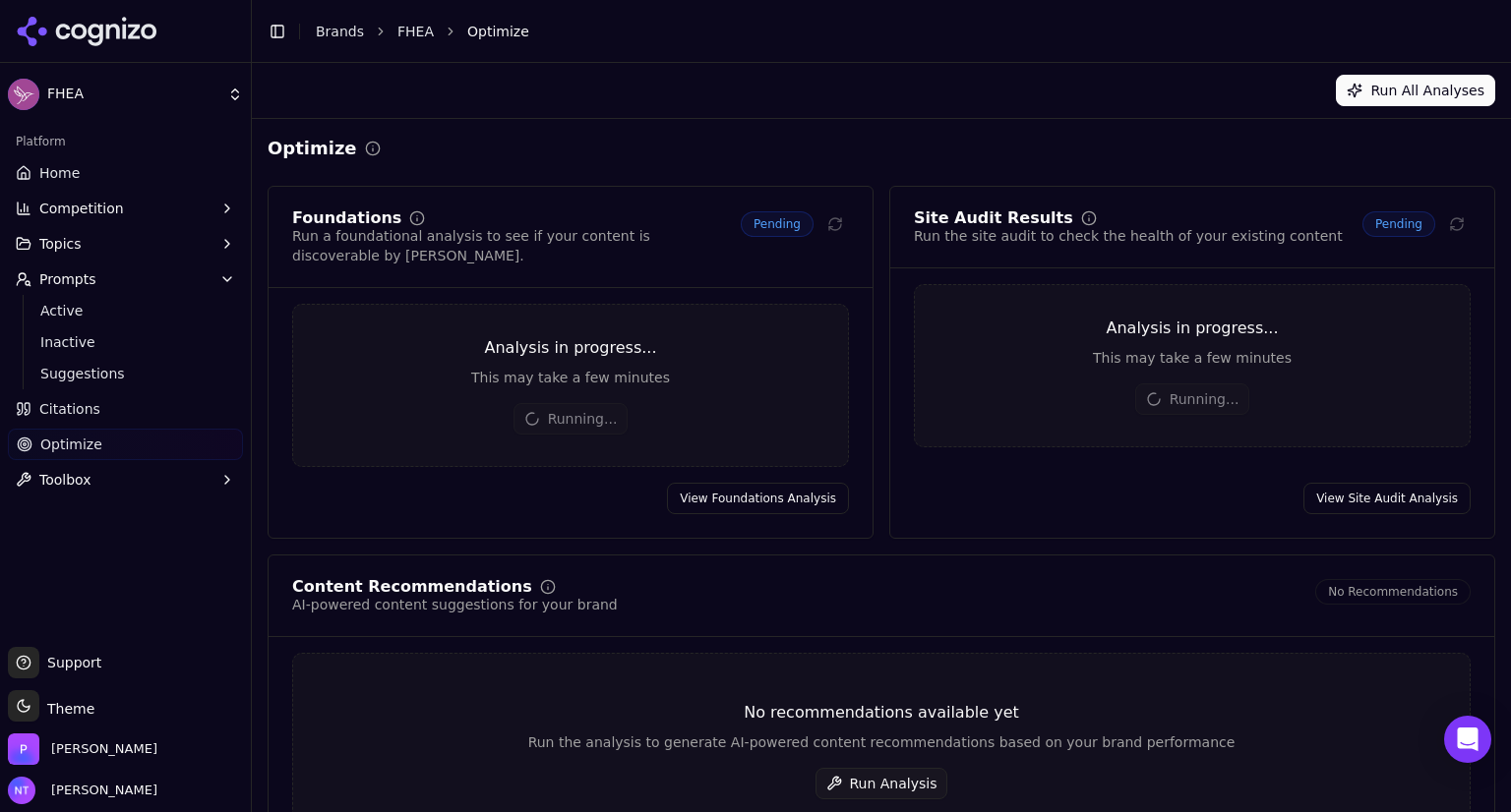
click at [882, 768] on button "Run Analysis" at bounding box center [881, 783] width 132 height 32
click at [60, 175] on span "Home" at bounding box center [59, 173] width 41 height 20
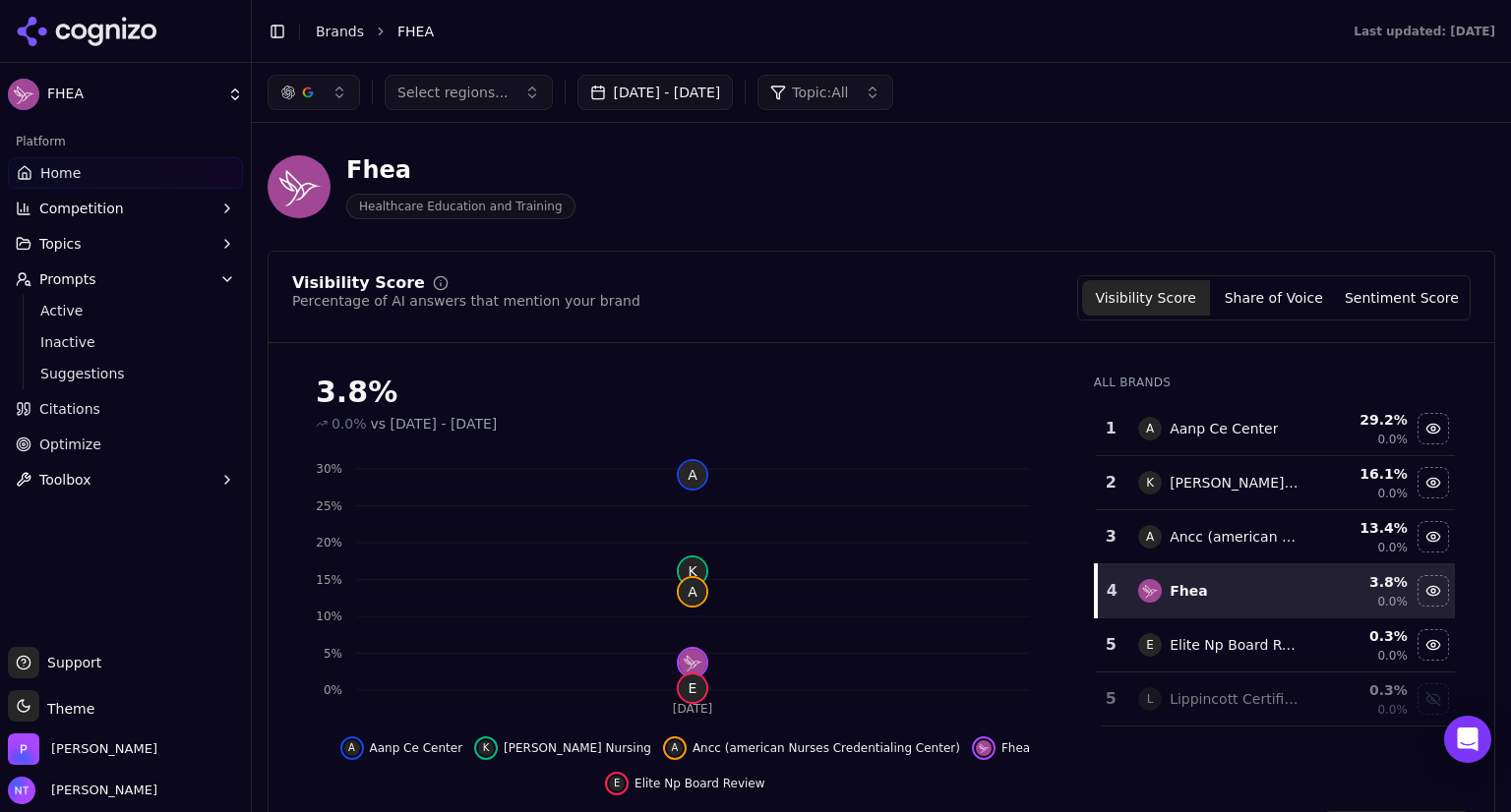
click at [57, 92] on html "FHEA Platform Home Competition Topics Prompts Active Inactive Suggestions Citat…" at bounding box center [755, 406] width 1511 height 812
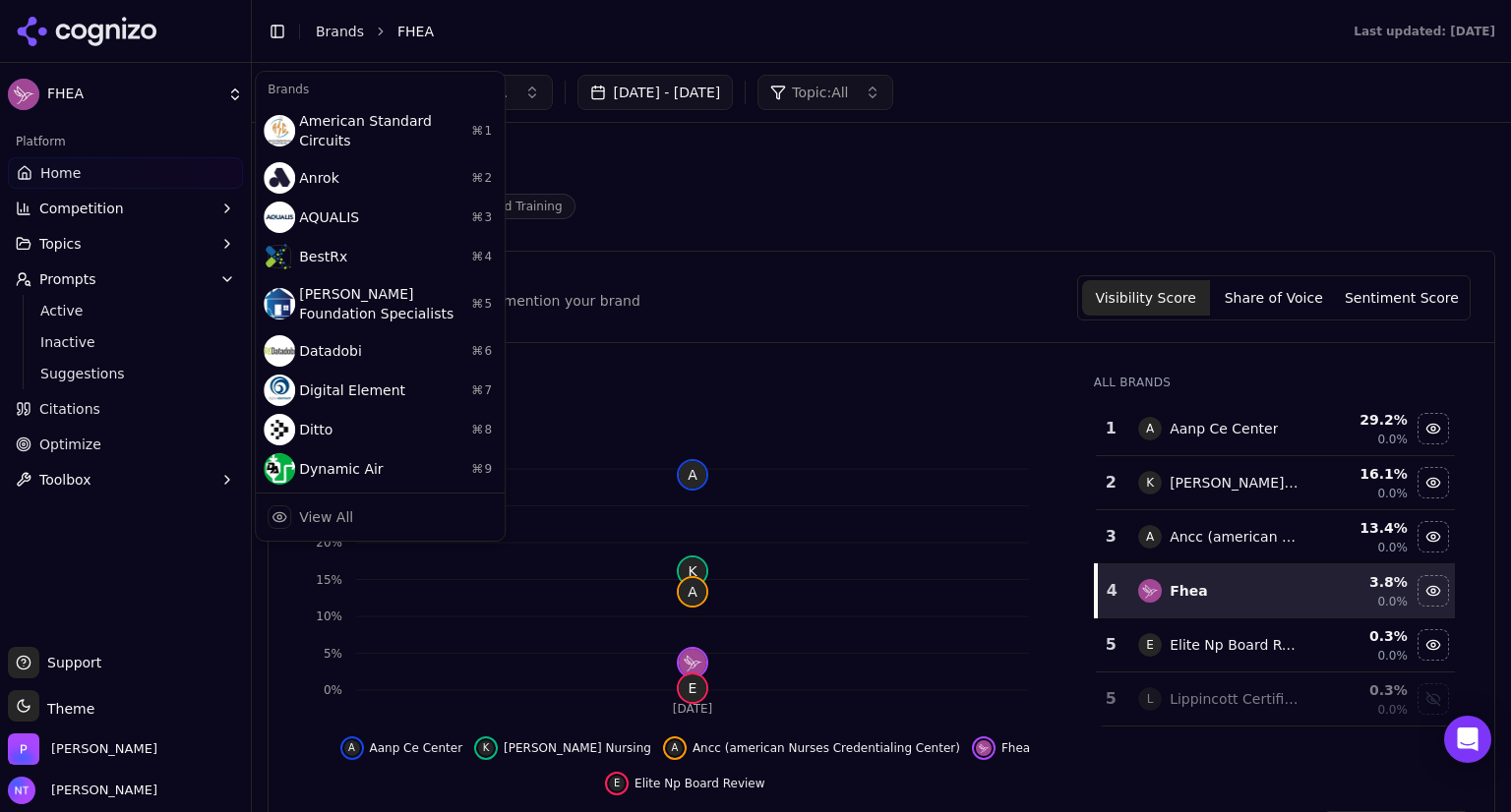
click at [57, 92] on html "FHEA Platform Home Competition Topics Prompts Active Inactive Suggestions Citat…" at bounding box center [755, 406] width 1511 height 812
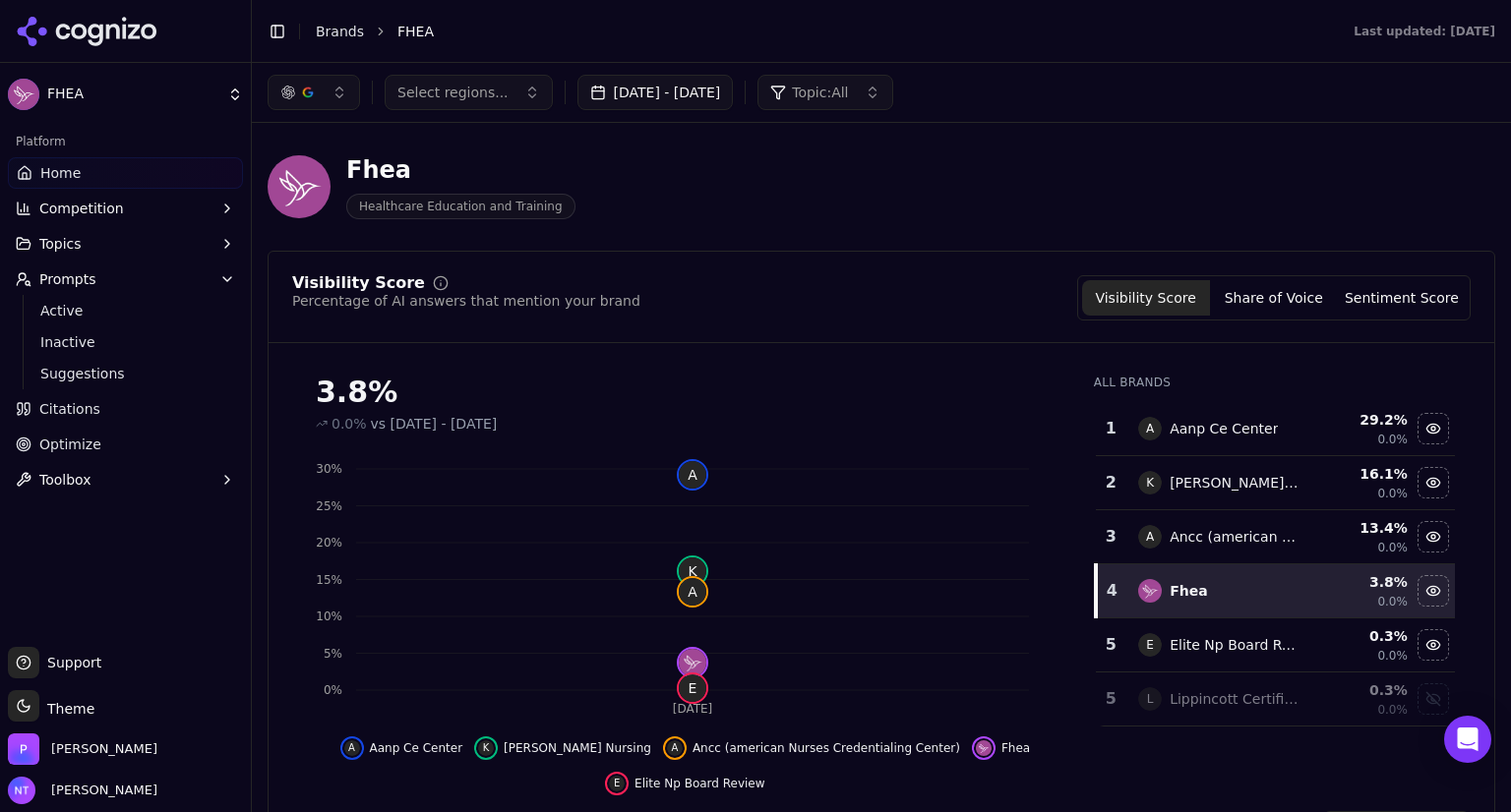
click at [81, 216] on span "Competition" at bounding box center [82, 208] width 85 height 20
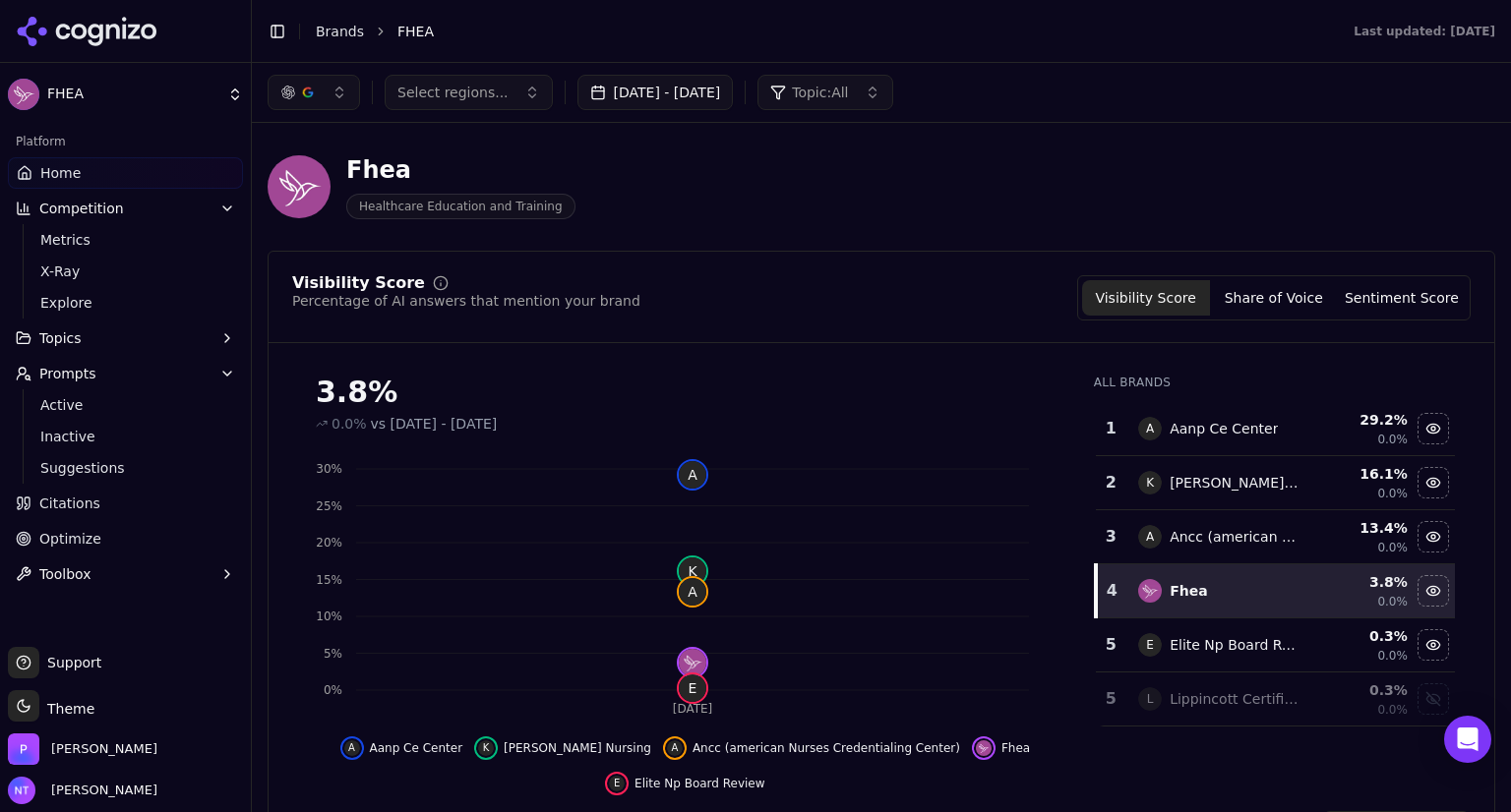
click at [1256, 303] on button "Share of Voice" at bounding box center [1273, 298] width 127 height 36
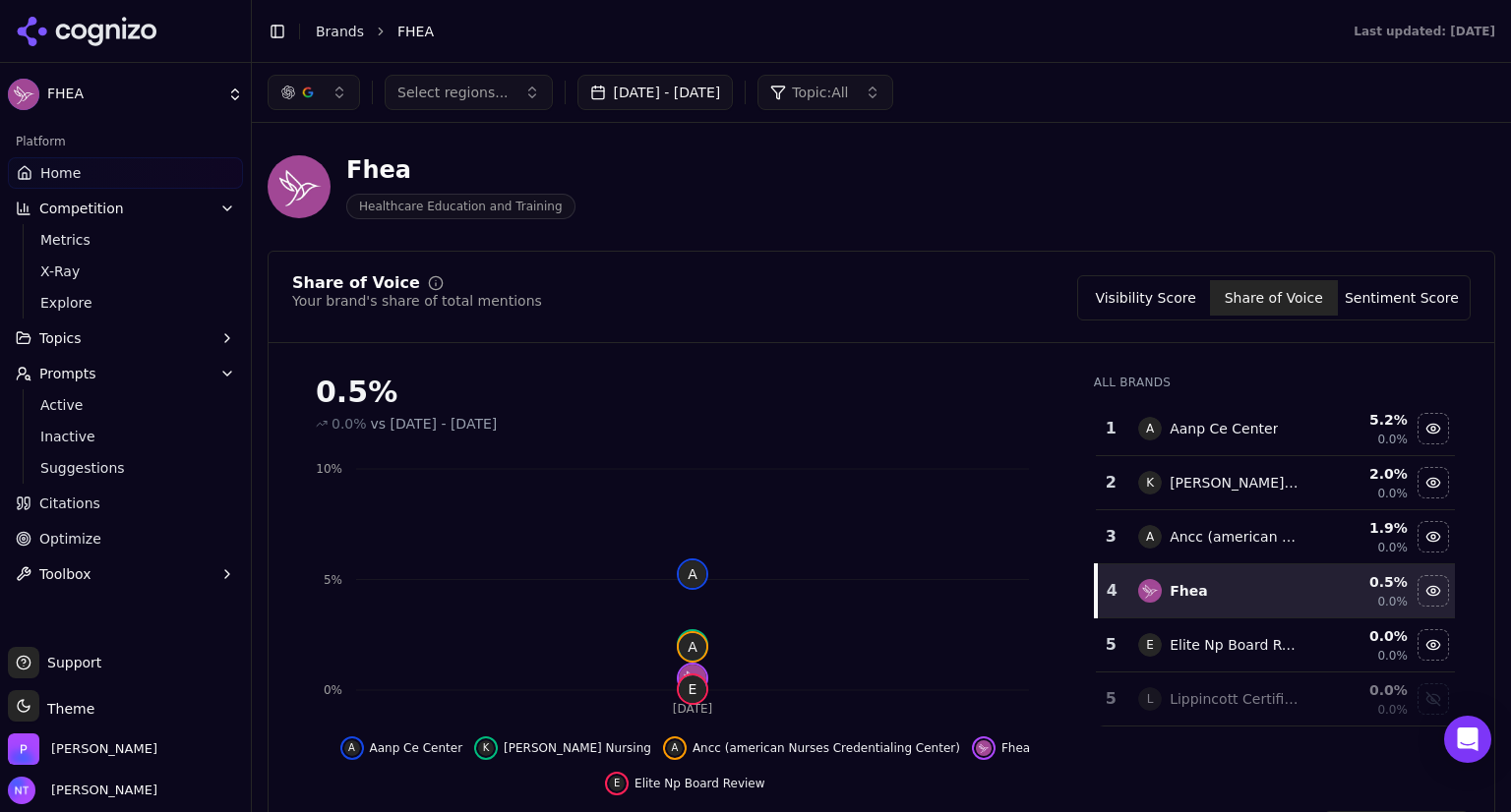
click at [1381, 311] on button "Sentiment Score" at bounding box center [1401, 298] width 127 height 36
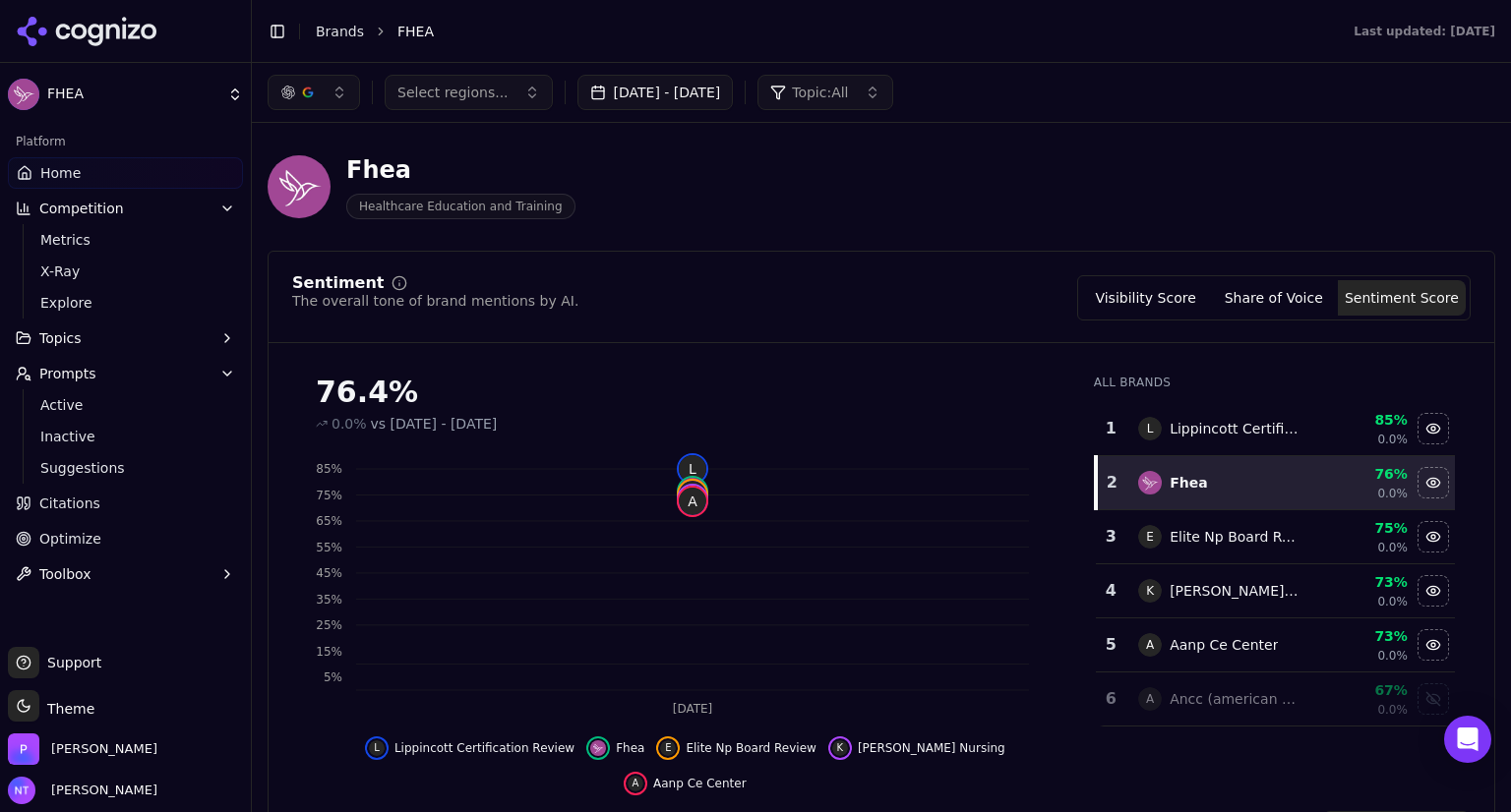
click at [57, 505] on span "Citations" at bounding box center [70, 504] width 61 height 20
